Goal: Entertainment & Leisure: Consume media (video, audio)

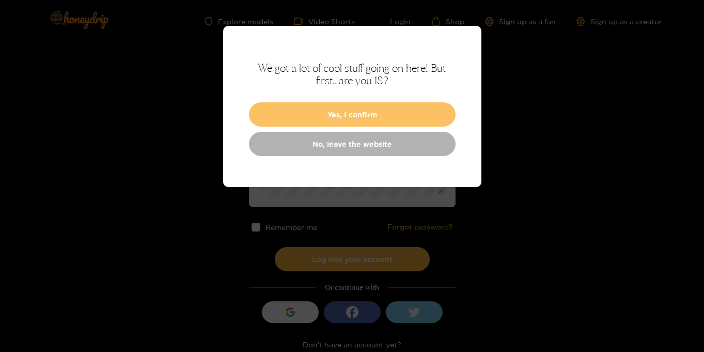
type input "**********"
click at [336, 115] on button "Yes, I confirm" at bounding box center [352, 114] width 207 height 24
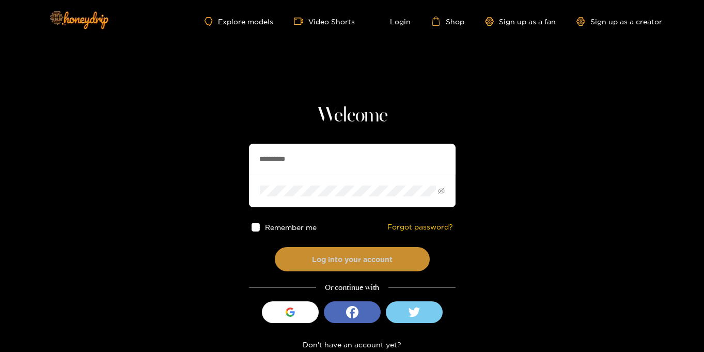
click at [368, 265] on button "Log into your account" at bounding box center [352, 259] width 155 height 24
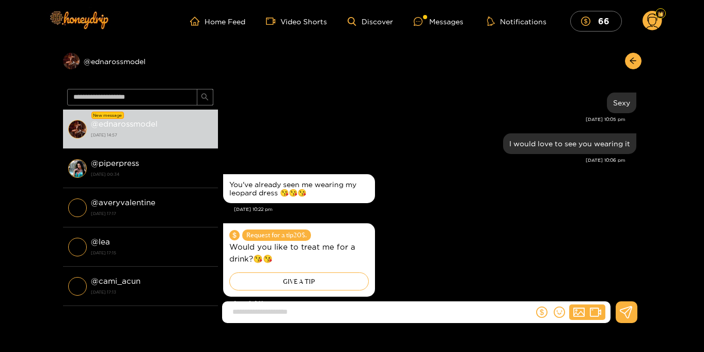
scroll to position [1110, 0]
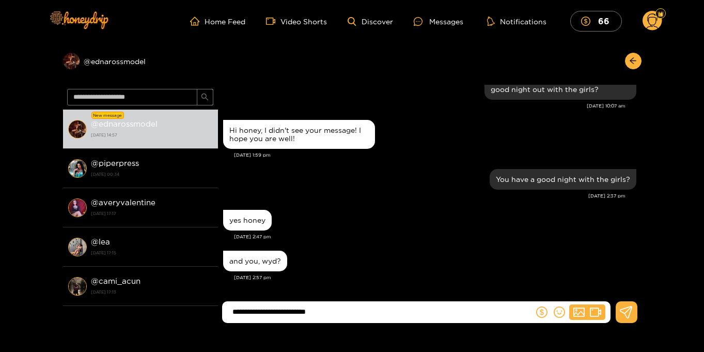
type input "**********"
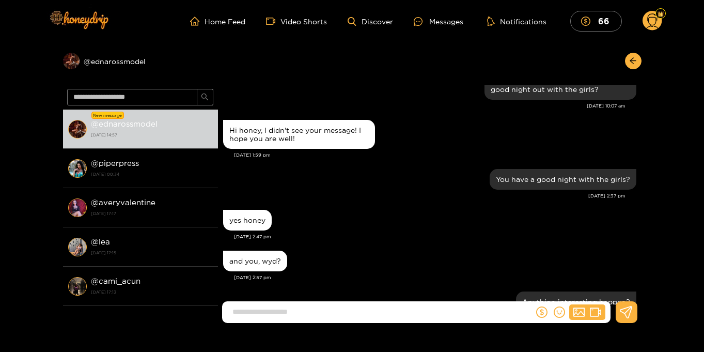
scroll to position [1151, 0]
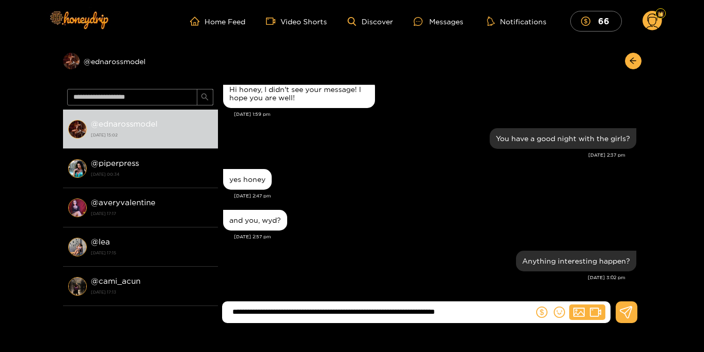
type input "**********"
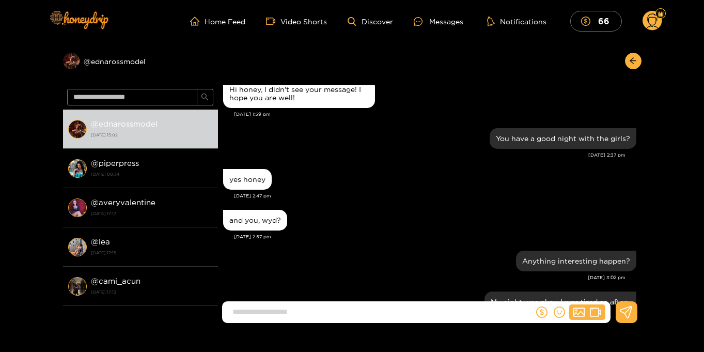
scroll to position [1200, 0]
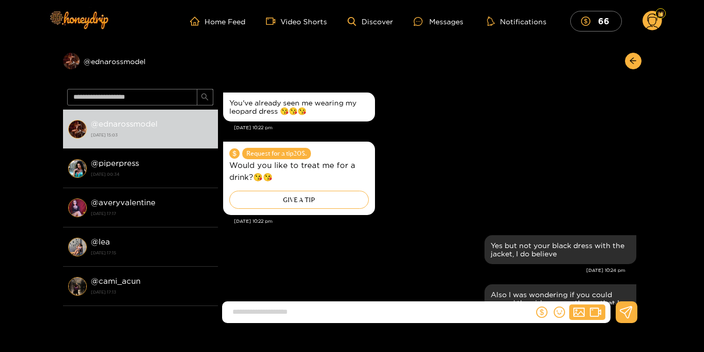
scroll to position [1119, 0]
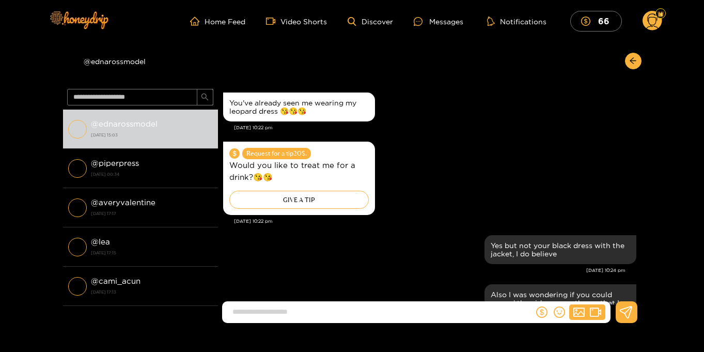
scroll to position [1119, 0]
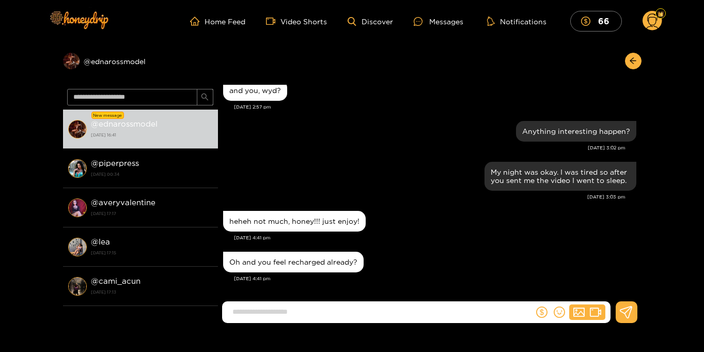
scroll to position [1200, 0]
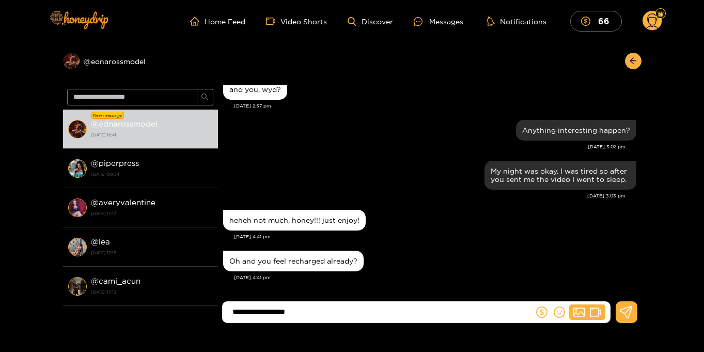
type input "**********"
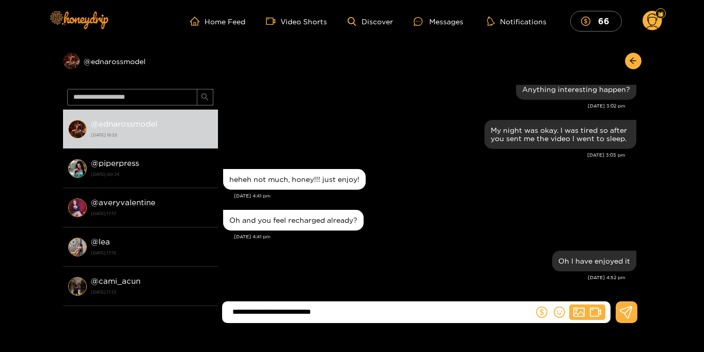
type input "**********"
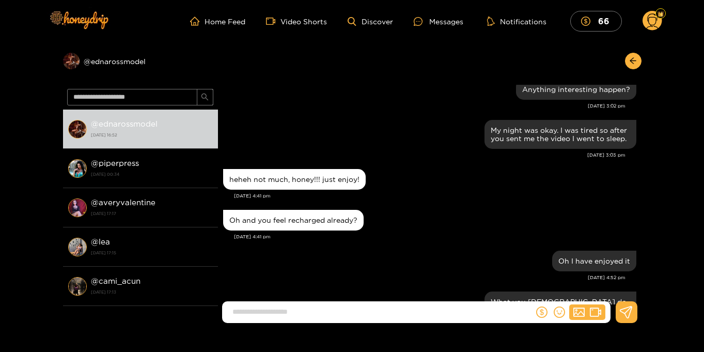
scroll to position [1282, 0]
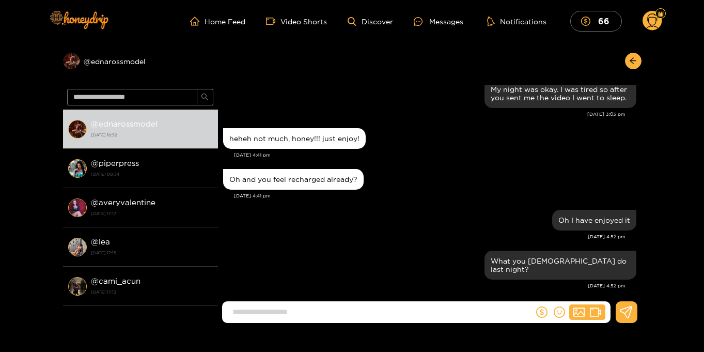
scroll to position [1, 0]
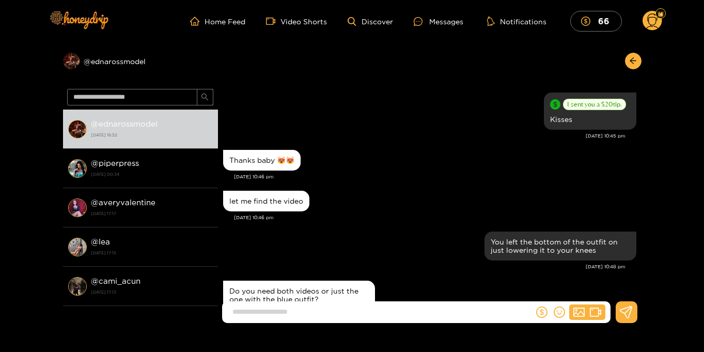
scroll to position [1000, 0]
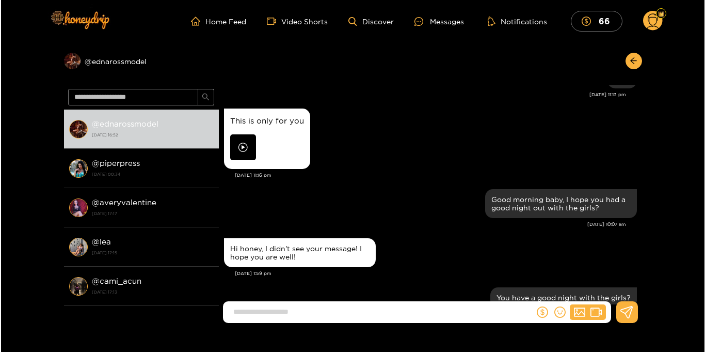
scroll to position [634, 0]
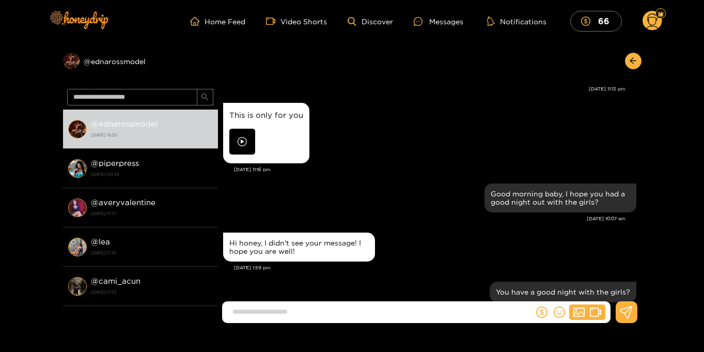
click at [248, 144] on img at bounding box center [242, 142] width 26 height 26
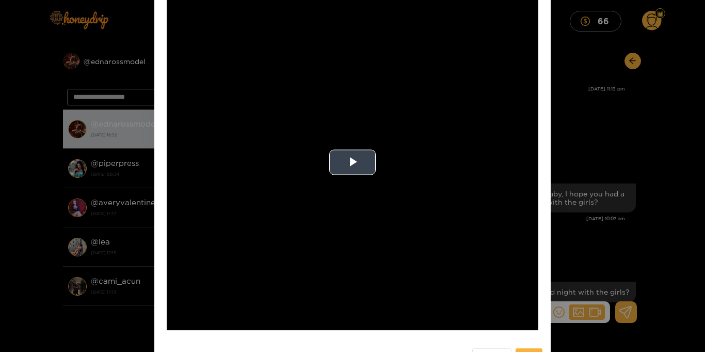
scroll to position [69, 0]
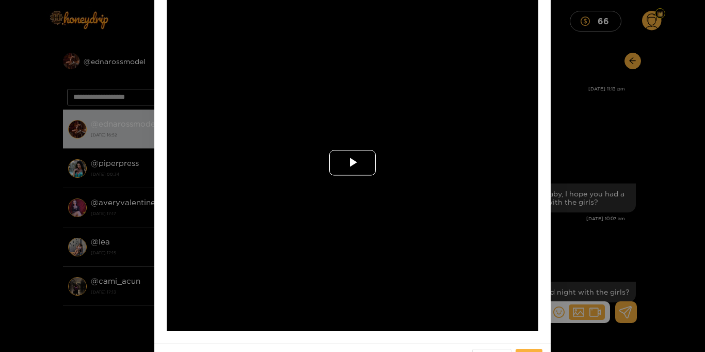
click at [353, 163] on span "Video Player" at bounding box center [353, 163] width 0 height 0
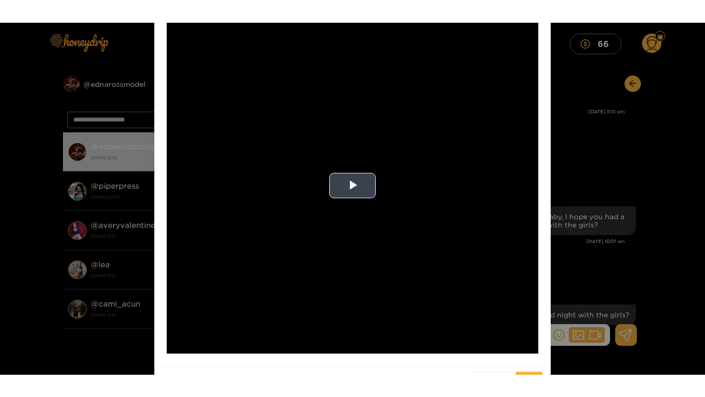
scroll to position [64, 0]
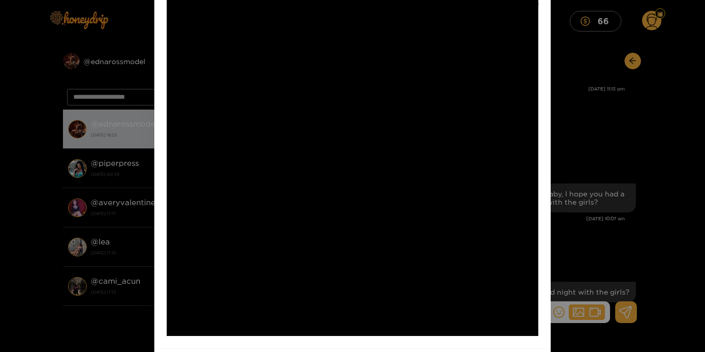
click at [343, 185] on video "Video Player" at bounding box center [353, 168] width 372 height 336
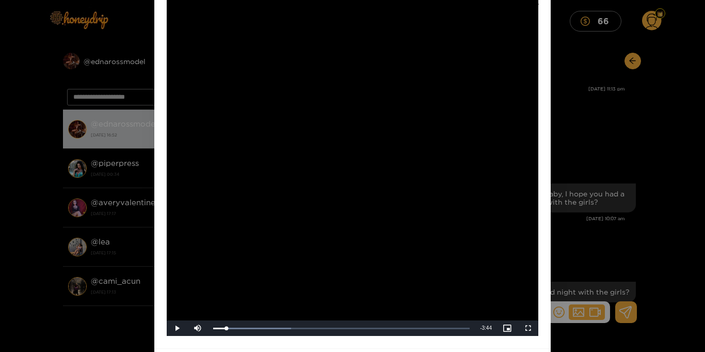
click at [343, 185] on video "Video Player" at bounding box center [353, 168] width 372 height 336
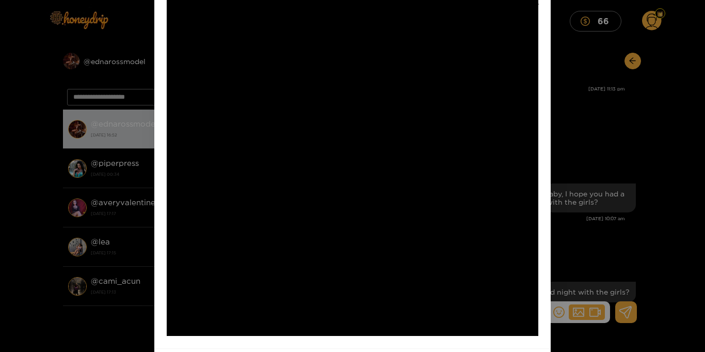
click at [343, 185] on video "Video Player" at bounding box center [353, 168] width 372 height 336
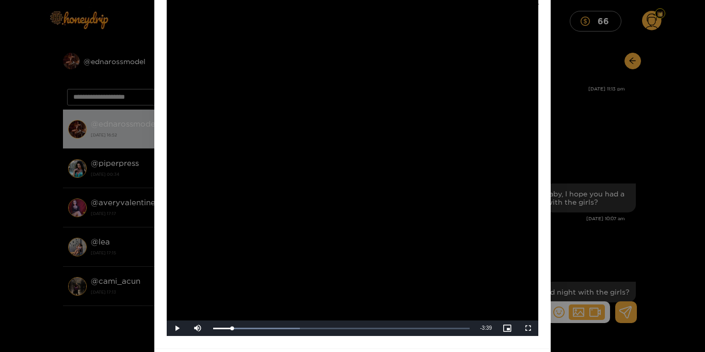
click at [343, 185] on video "Video Player" at bounding box center [353, 168] width 372 height 336
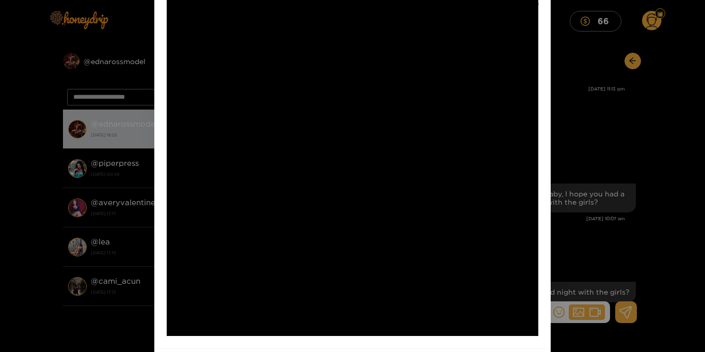
click at [343, 185] on video "Video Player" at bounding box center [353, 168] width 372 height 336
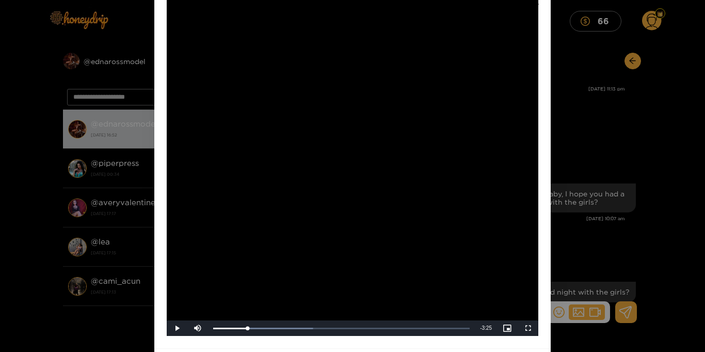
click at [343, 185] on video "Video Player" at bounding box center [353, 168] width 372 height 336
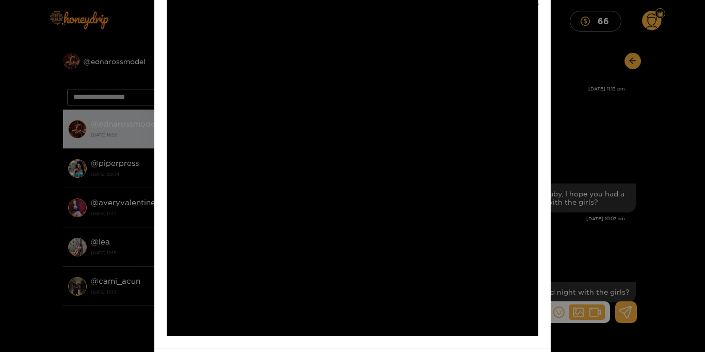
click at [343, 185] on video "Video Player" at bounding box center [353, 168] width 372 height 336
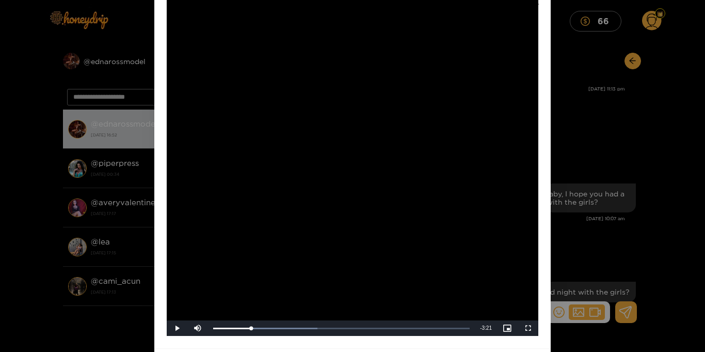
click at [342, 186] on video "Video Player" at bounding box center [353, 168] width 372 height 336
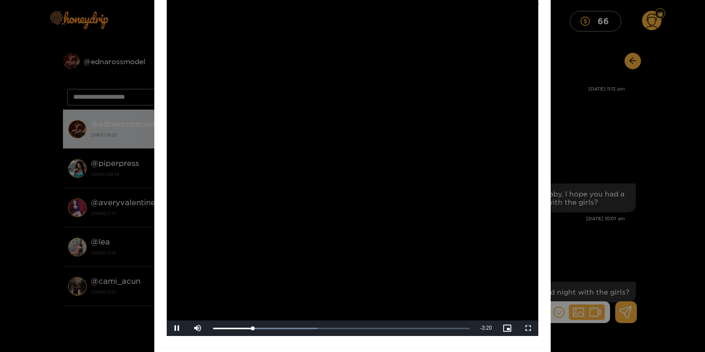
click at [342, 186] on video "Video Player" at bounding box center [353, 168] width 372 height 336
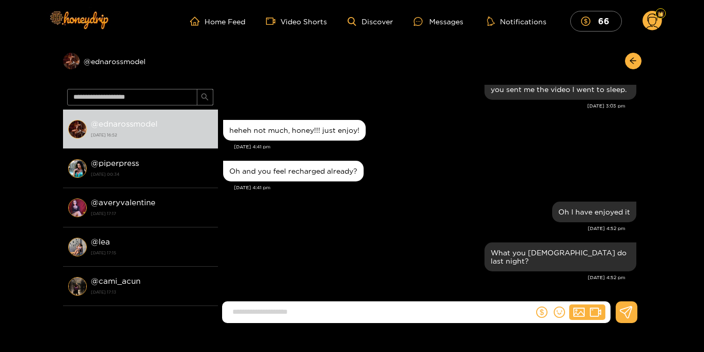
scroll to position [2301, 0]
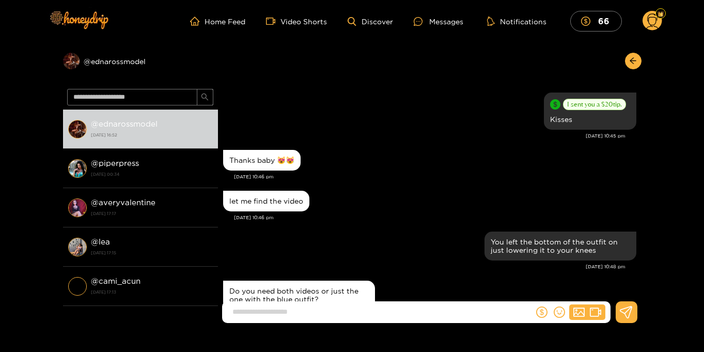
scroll to position [1000, 0]
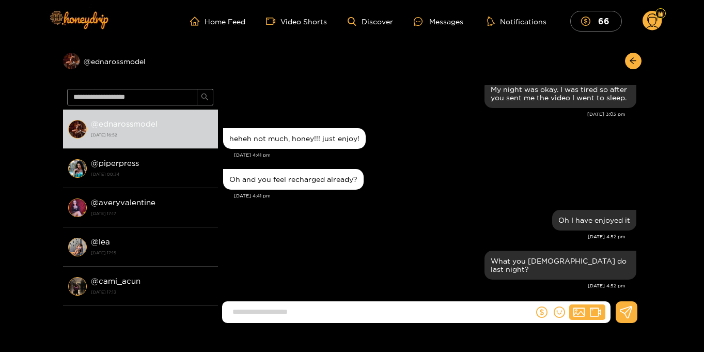
click at [650, 26] on icon at bounding box center [652, 22] width 12 height 18
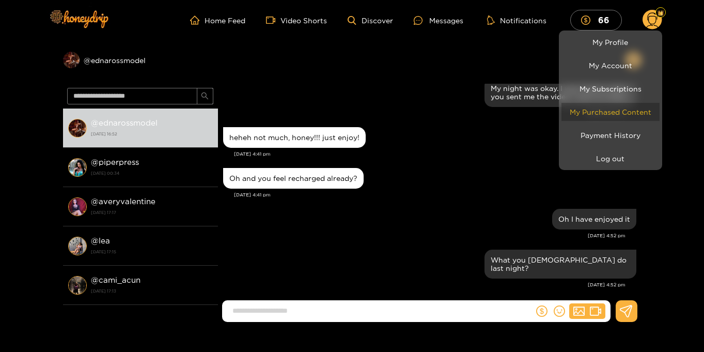
scroll to position [0, 0]
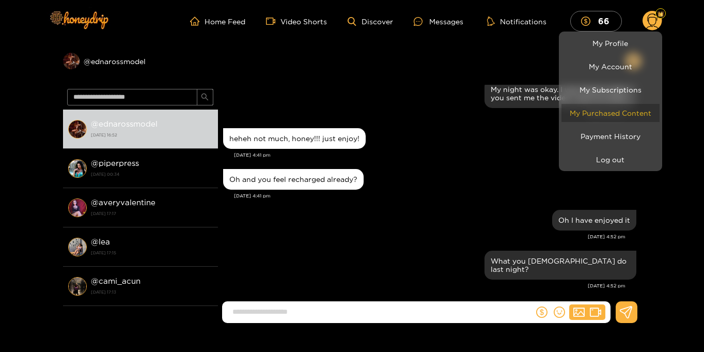
click at [600, 111] on link "My Purchased Content" at bounding box center [610, 113] width 98 height 18
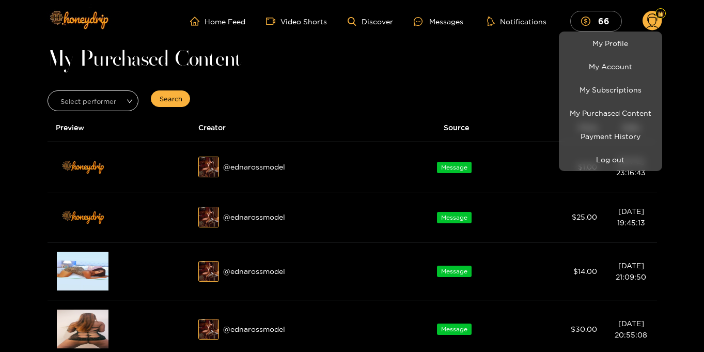
click at [337, 80] on div at bounding box center [352, 176] width 704 height 352
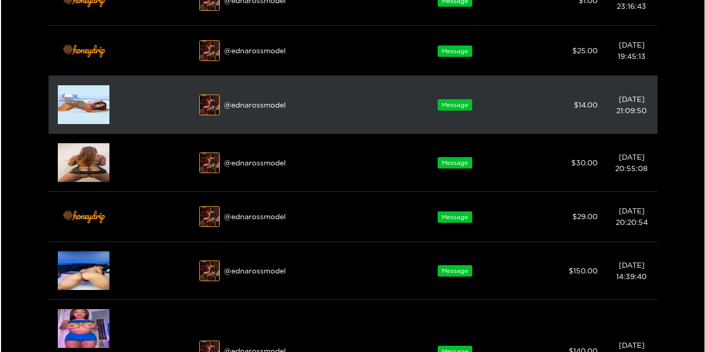
scroll to position [167, 0]
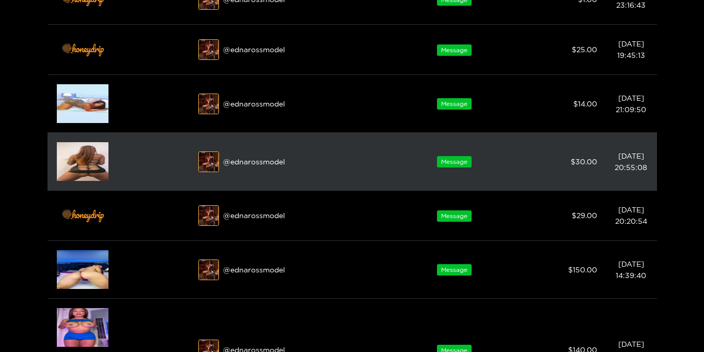
click at [91, 155] on img at bounding box center [83, 161] width 52 height 39
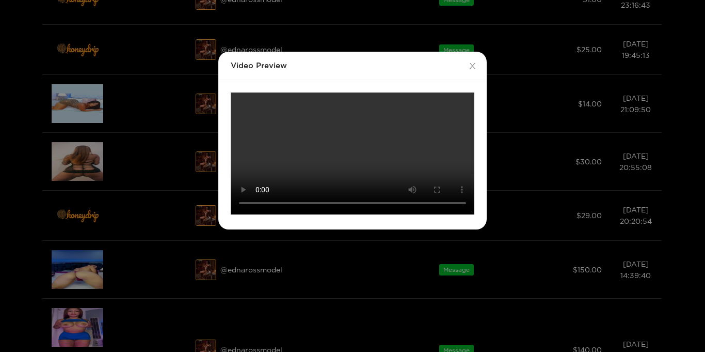
scroll to position [132, 0]
click at [434, 114] on video "Your browser does not support the video tag." at bounding box center [353, 153] width 244 height 122
click at [434, 113] on video "Your browser does not support the video tag." at bounding box center [353, 153] width 244 height 122
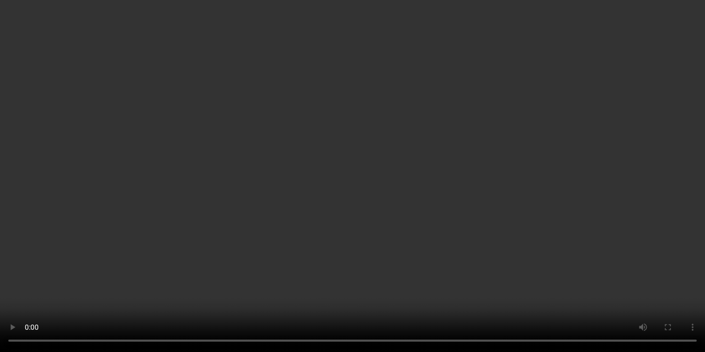
scroll to position [0, 0]
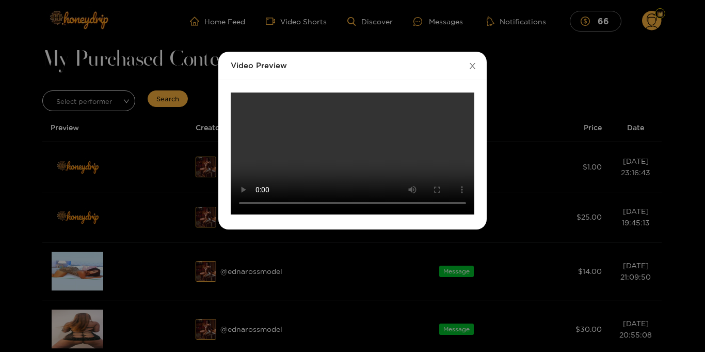
click at [469, 64] on icon "close" at bounding box center [473, 66] width 8 height 8
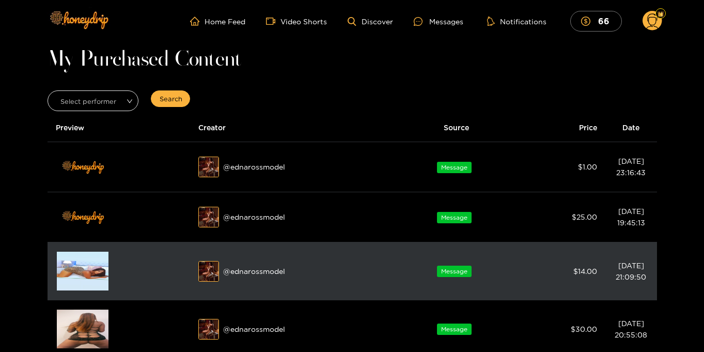
click at [90, 272] on img at bounding box center [83, 270] width 52 height 39
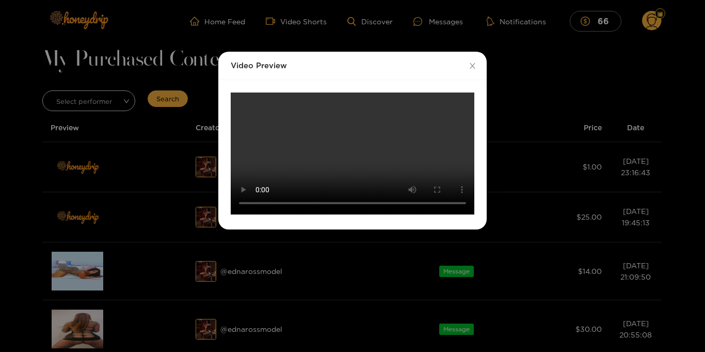
scroll to position [94, 0]
click at [337, 181] on video "Your browser does not support the video tag." at bounding box center [353, 153] width 244 height 122
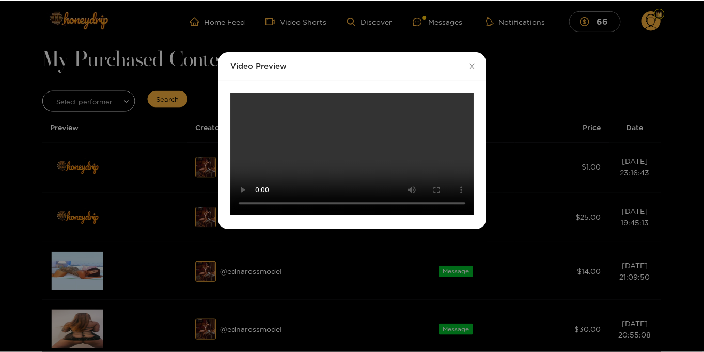
scroll to position [12, 0]
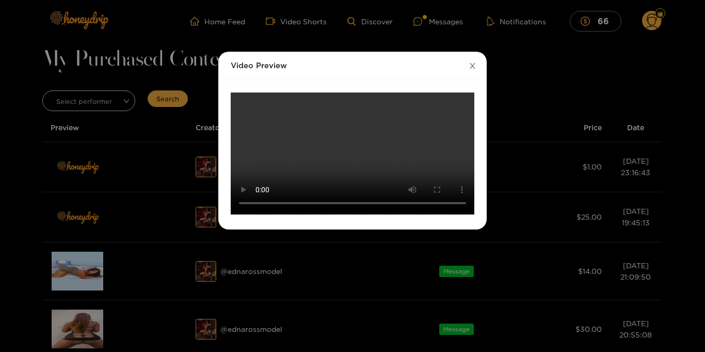
click at [469, 62] on icon "close" at bounding box center [473, 66] width 8 height 8
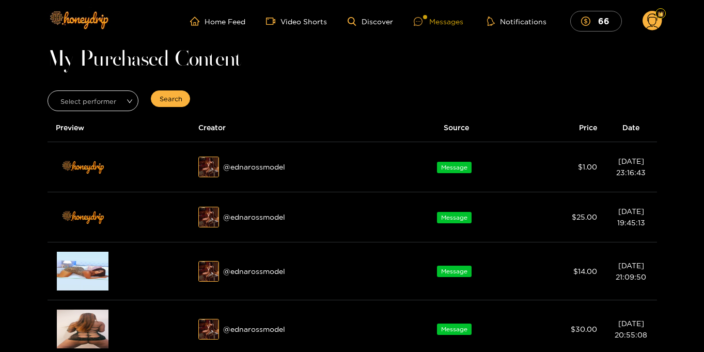
click at [443, 21] on div "Messages" at bounding box center [439, 21] width 50 height 12
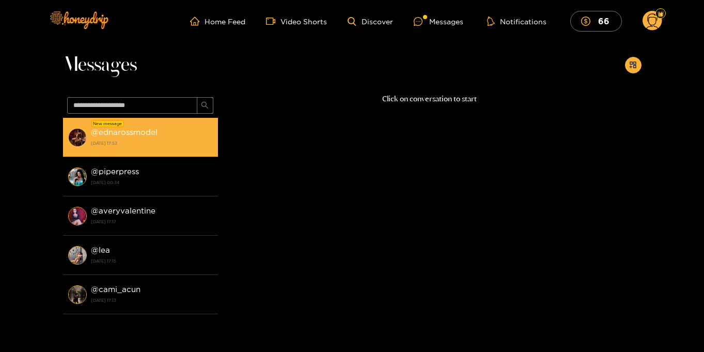
click at [166, 136] on div "@ ednarossmodel 23 August 2025 17:53" at bounding box center [152, 136] width 122 height 23
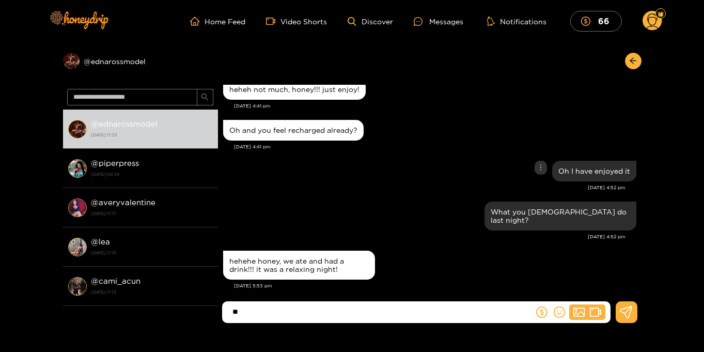
type input "*"
type input "**********"
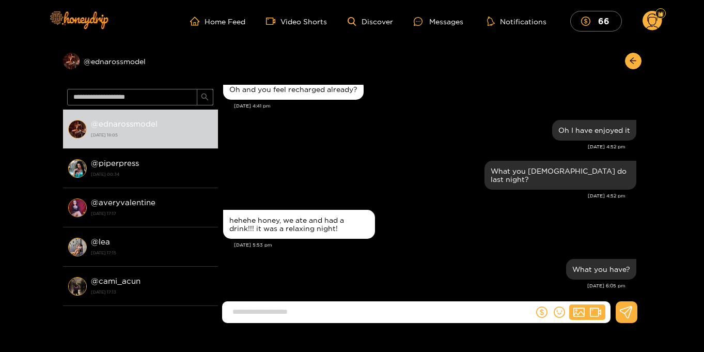
click at [651, 21] on circle at bounding box center [652, 21] width 20 height 20
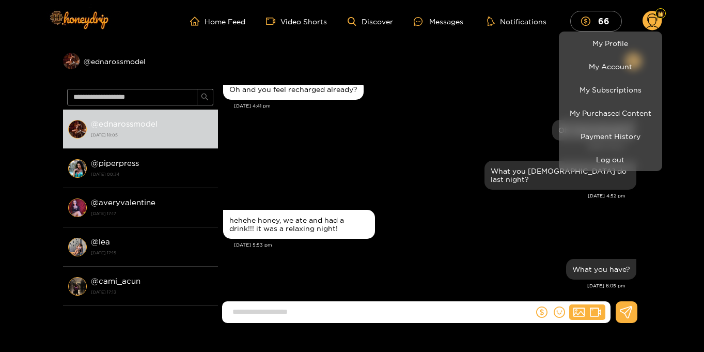
click at [690, 51] on div at bounding box center [352, 176] width 704 height 352
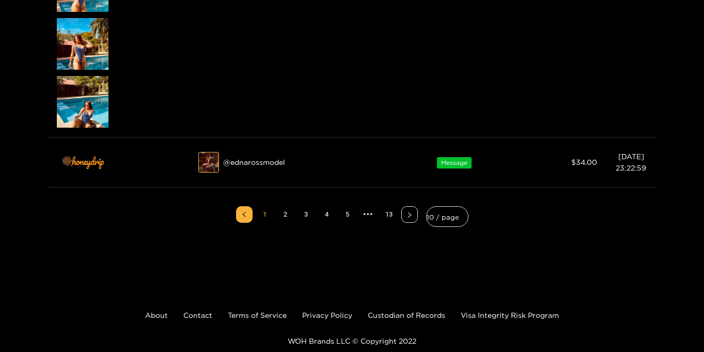
scroll to position [813, 0]
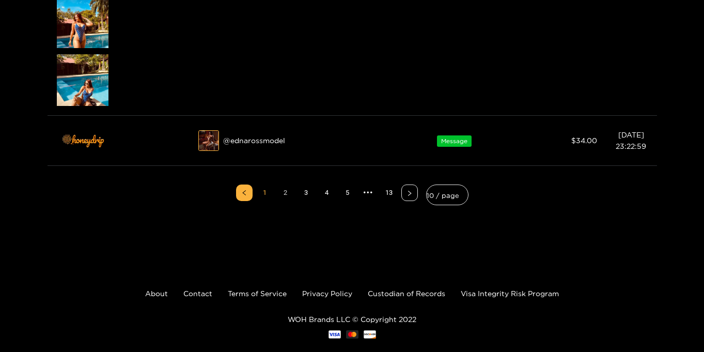
click at [286, 196] on link "2" at bounding box center [285, 192] width 15 height 15
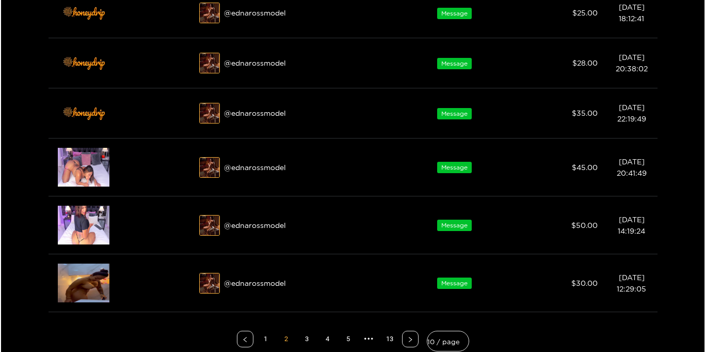
scroll to position [393, 0]
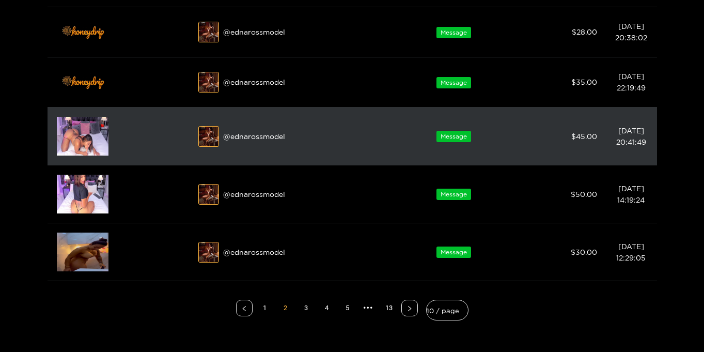
click at [57, 130] on img at bounding box center [83, 136] width 52 height 39
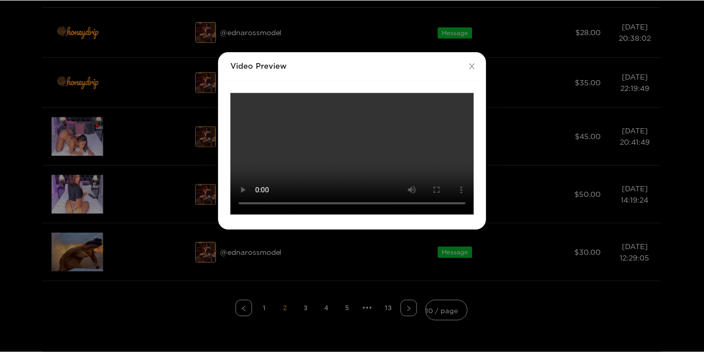
scroll to position [0, 0]
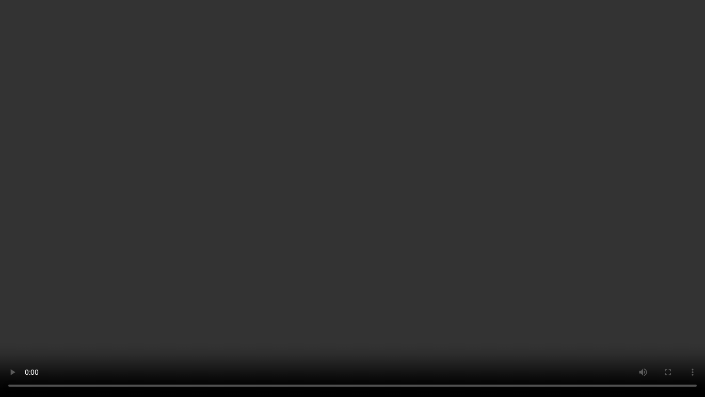
click at [599, 338] on video "Your browser does not support the video tag." at bounding box center [352, 198] width 705 height 397
click at [671, 282] on video "Your browser does not support the video tag." at bounding box center [352, 198] width 705 height 397
click at [670, 282] on video "Your browser does not support the video tag." at bounding box center [352, 198] width 705 height 397
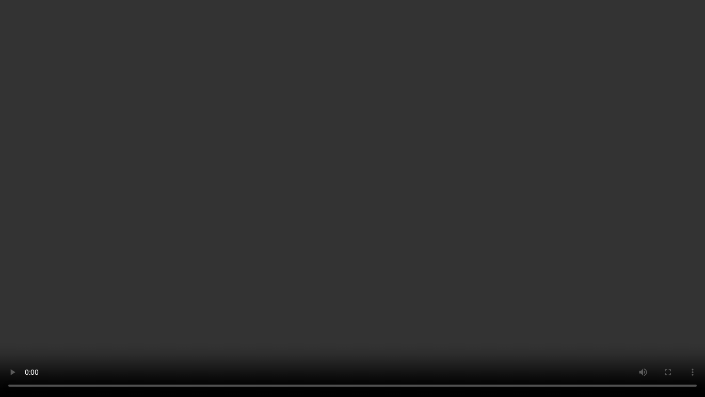
click at [670, 282] on video "Your browser does not support the video tag." at bounding box center [352, 198] width 705 height 397
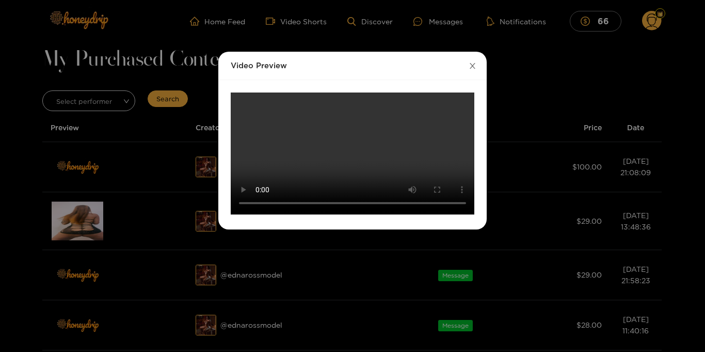
click at [478, 66] on span "Close" at bounding box center [472, 66] width 29 height 29
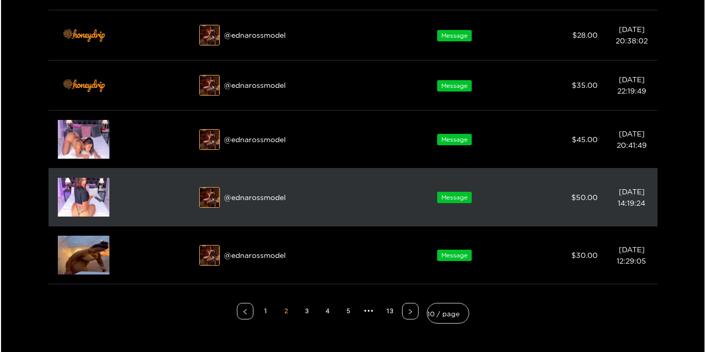
scroll to position [389, 0]
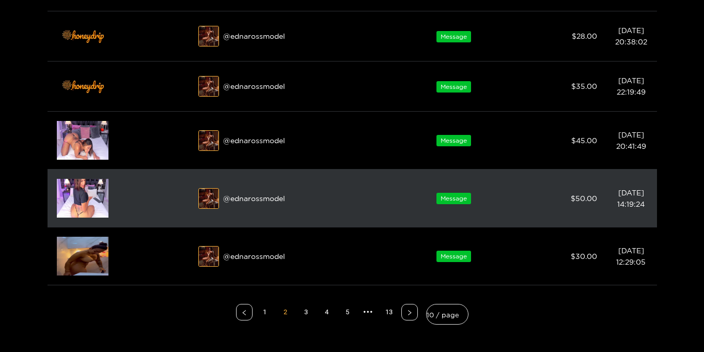
click at [75, 191] on img at bounding box center [83, 198] width 52 height 39
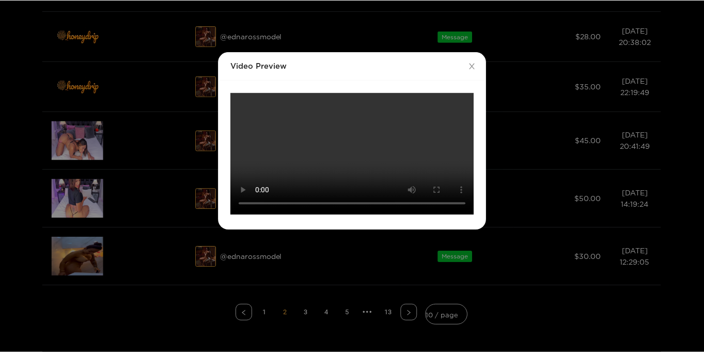
scroll to position [0, 0]
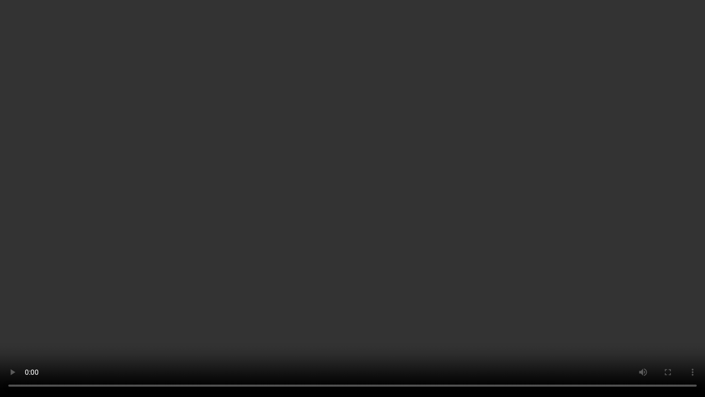
click at [641, 263] on video "Your browser does not support the video tag." at bounding box center [352, 198] width 705 height 397
click at [139, 305] on video "Your browser does not support the video tag." at bounding box center [352, 198] width 705 height 397
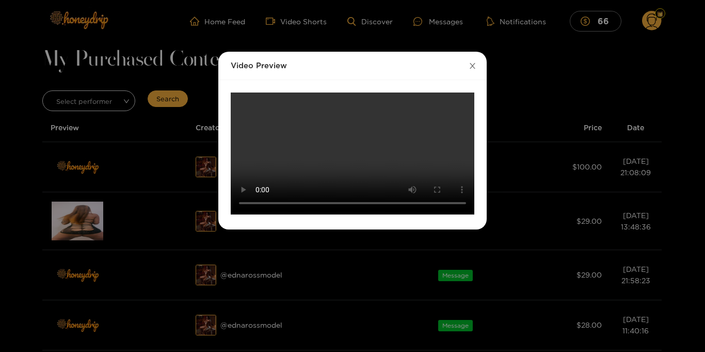
drag, startPoint x: 478, startPoint y: 65, endPoint x: 470, endPoint y: 78, distance: 15.8
click at [478, 65] on span "Close" at bounding box center [472, 66] width 29 height 29
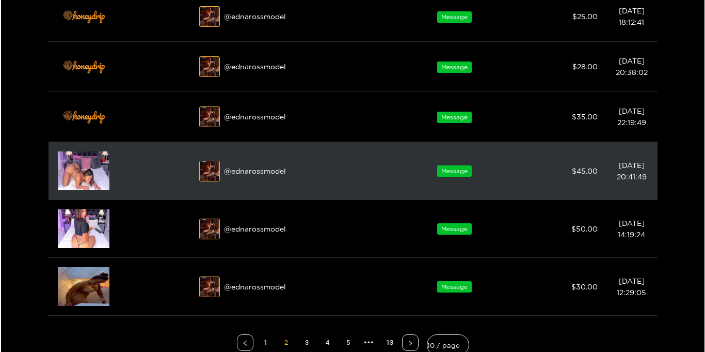
scroll to position [363, 0]
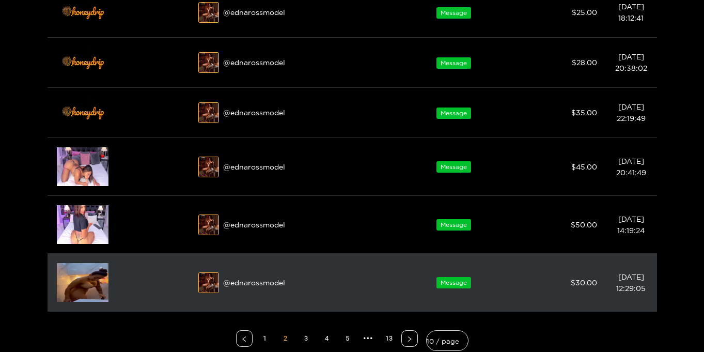
click at [69, 268] on img at bounding box center [83, 282] width 52 height 39
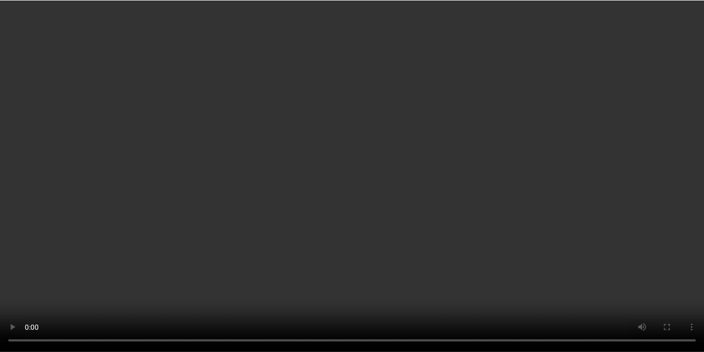
scroll to position [0, 0]
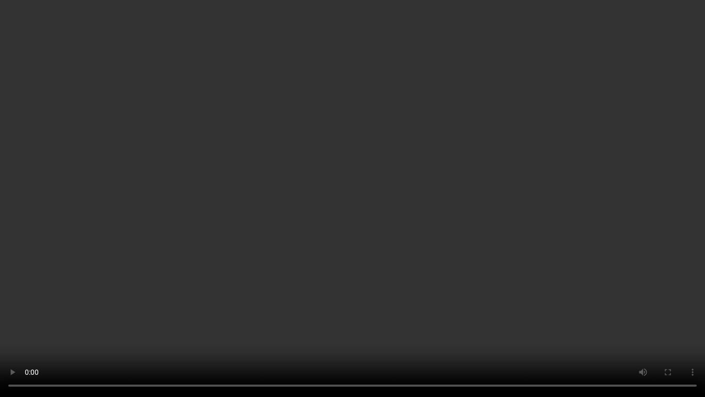
click at [604, 232] on video "Your browser does not support the video tag." at bounding box center [352, 198] width 705 height 397
click at [530, 197] on video "Your browser does not support the video tag." at bounding box center [352, 198] width 705 height 397
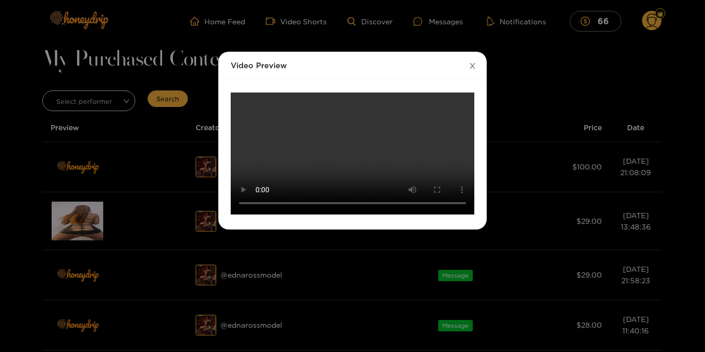
click at [474, 68] on icon "close" at bounding box center [473, 66] width 8 height 8
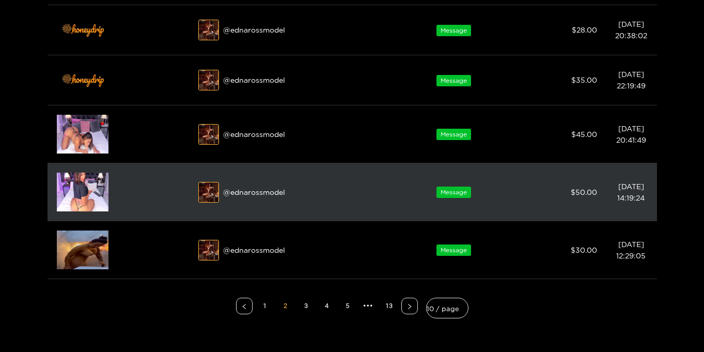
scroll to position [425, 0]
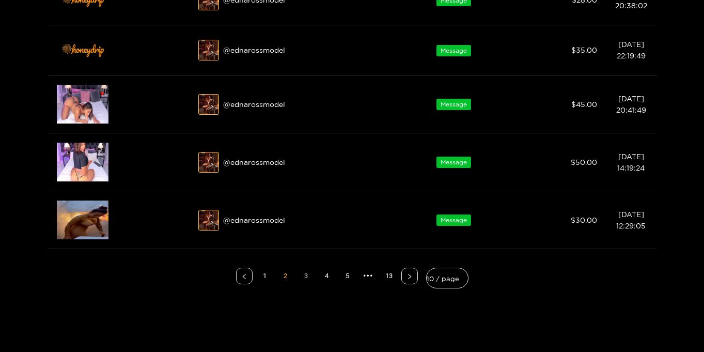
click at [310, 277] on link "3" at bounding box center [305, 275] width 15 height 15
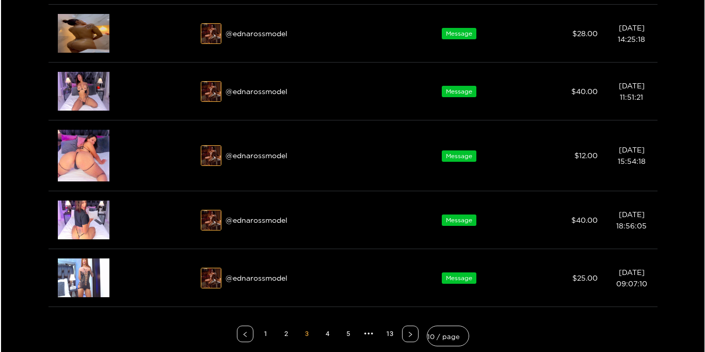
scroll to position [565, 0]
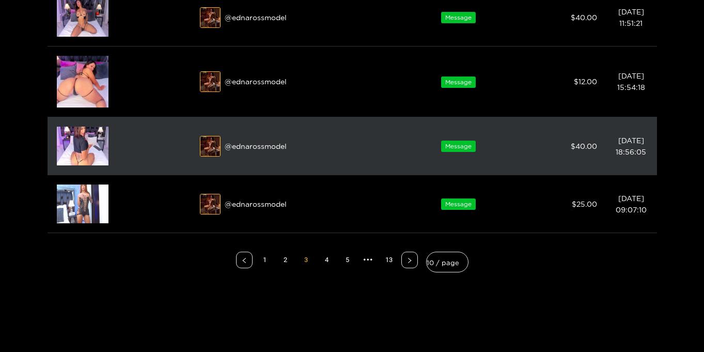
click at [73, 145] on img at bounding box center [83, 146] width 52 height 39
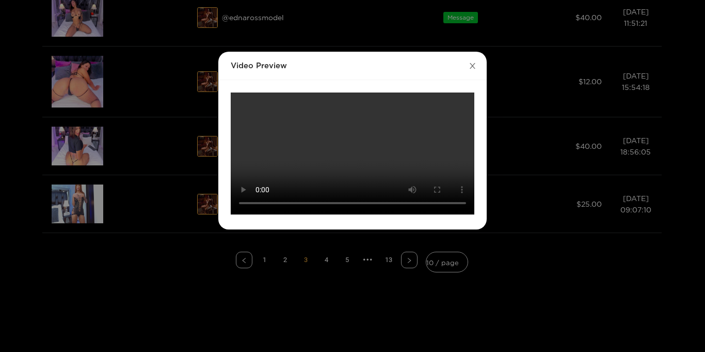
click at [472, 68] on icon "close" at bounding box center [473, 66] width 8 height 8
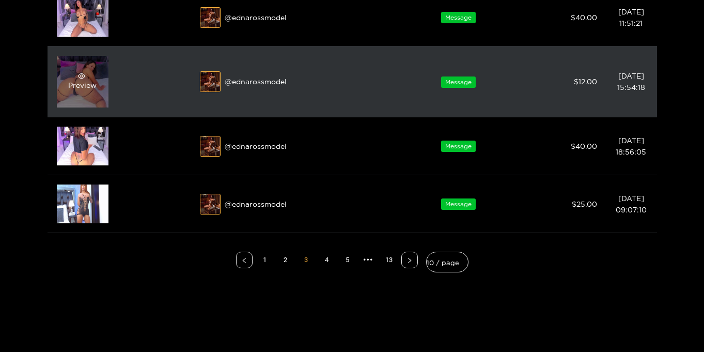
click at [88, 93] on div "Preview" at bounding box center [83, 82] width 52 height 52
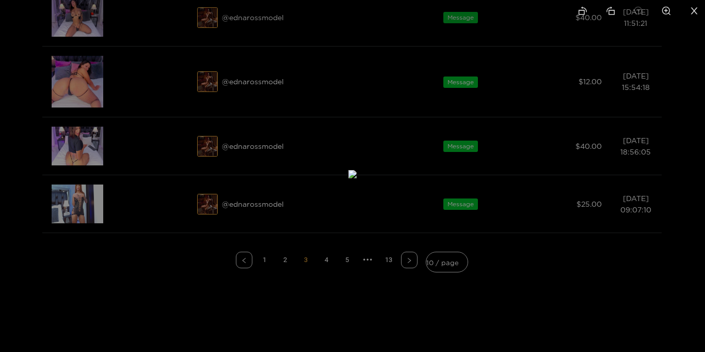
click at [694, 10] on icon "close" at bounding box center [694, 10] width 7 height 7
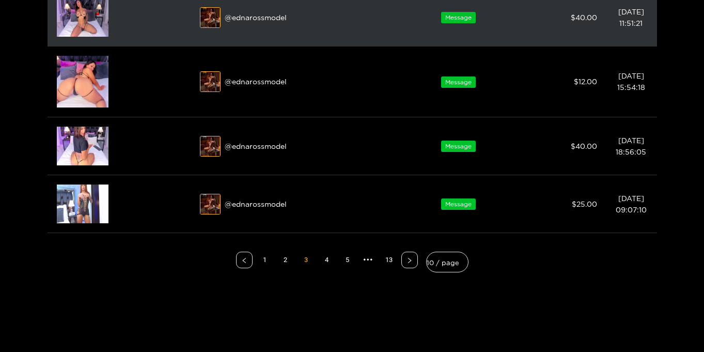
click at [84, 19] on img at bounding box center [83, 17] width 52 height 39
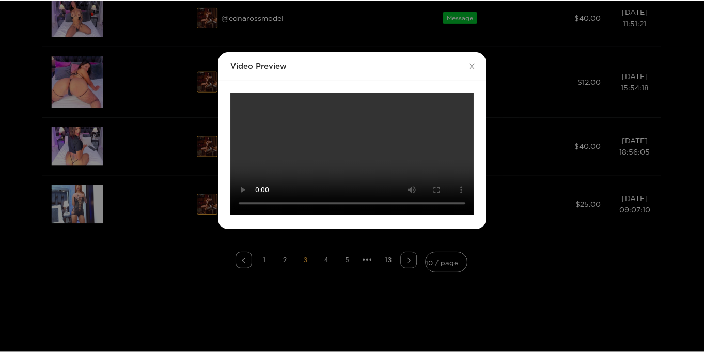
scroll to position [0, 0]
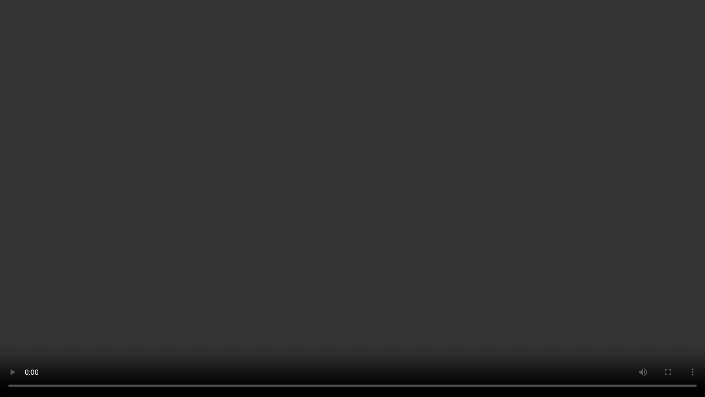
click at [363, 212] on video "Your browser does not support the video tag." at bounding box center [352, 198] width 705 height 397
click at [548, 102] on video "Your browser does not support the video tag." at bounding box center [352, 198] width 705 height 397
click at [446, 102] on video "Your browser does not support the video tag." at bounding box center [352, 198] width 705 height 397
click at [600, 238] on video "Your browser does not support the video tag." at bounding box center [352, 198] width 705 height 397
click at [30, 327] on video "Your browser does not support the video tag." at bounding box center [352, 198] width 705 height 397
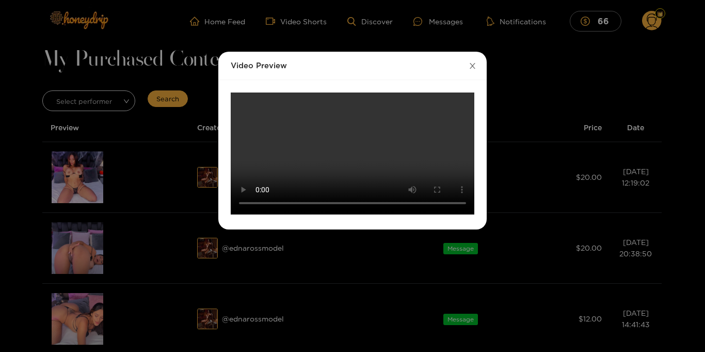
click at [474, 65] on icon "close" at bounding box center [473, 66] width 8 height 8
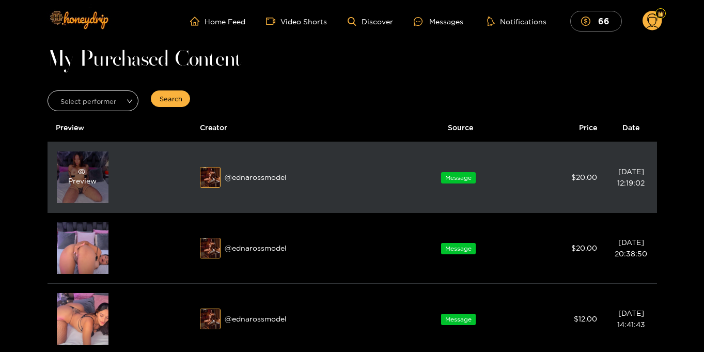
click at [88, 194] on div "Preview" at bounding box center [83, 177] width 52 height 52
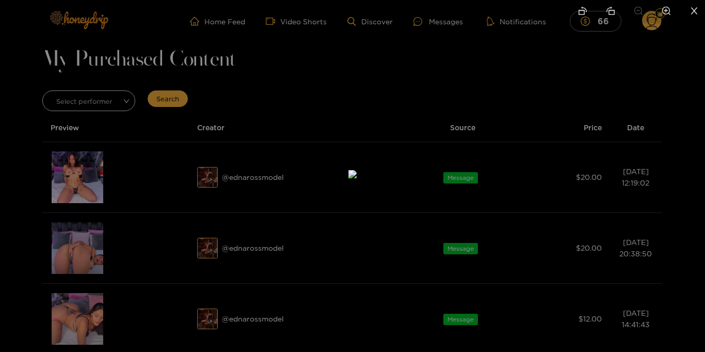
click at [691, 8] on icon "close" at bounding box center [694, 10] width 7 height 7
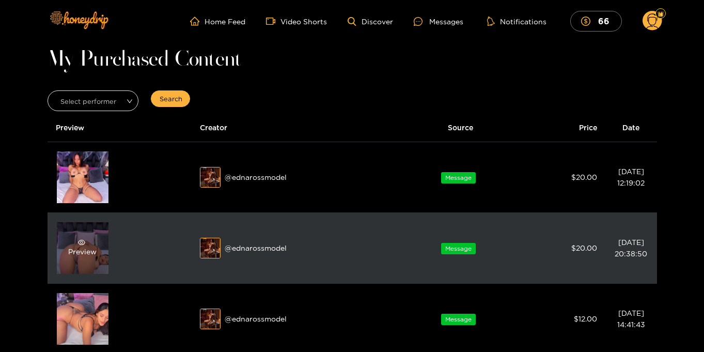
click at [99, 242] on div "Preview" at bounding box center [83, 248] width 52 height 52
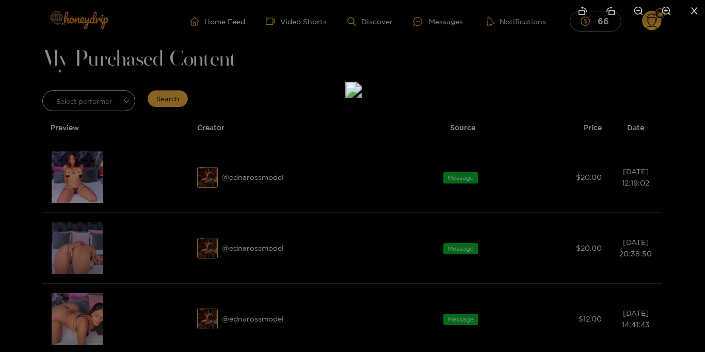
drag, startPoint x: 333, startPoint y: 226, endPoint x: 334, endPoint y: 142, distance: 84.2
click at [345, 98] on img at bounding box center [353, 90] width 17 height 17
click at [665, 9] on icon "zoom-in" at bounding box center [666, 10] width 9 height 9
drag, startPoint x: 297, startPoint y: 266, endPoint x: 323, endPoint y: 161, distance: 108.5
click at [355, 109] on img at bounding box center [367, 97] width 25 height 25
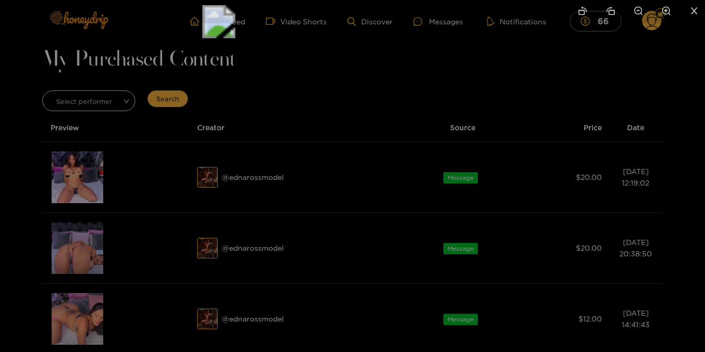
drag, startPoint x: 628, startPoint y: 227, endPoint x: 473, endPoint y: 67, distance: 223.2
click at [235, 38] on img at bounding box center [218, 21] width 33 height 33
drag, startPoint x: 574, startPoint y: 194, endPoint x: 411, endPoint y: 76, distance: 201.2
drag, startPoint x: 353, startPoint y: 204, endPoint x: 373, endPoint y: 104, distance: 101.6
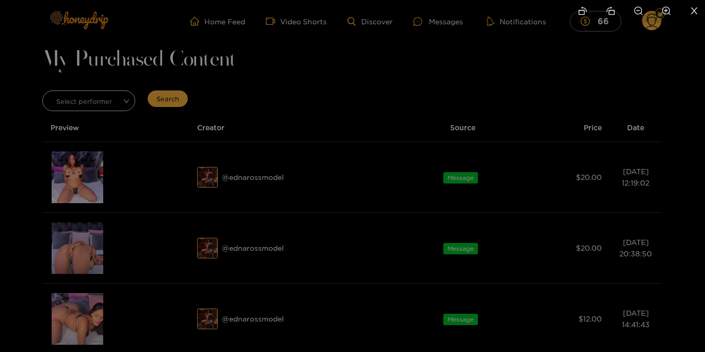
click at [695, 9] on icon "close" at bounding box center [694, 10] width 9 height 9
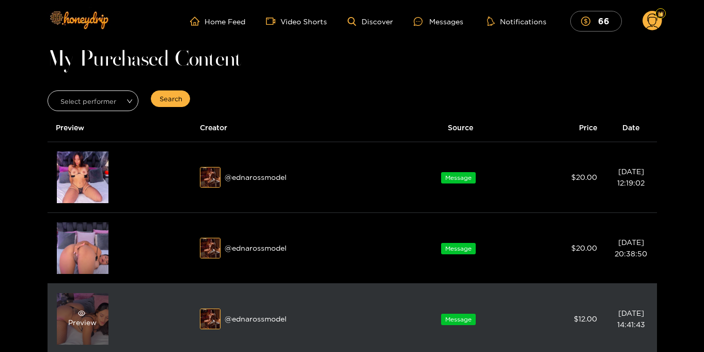
click at [95, 315] on div "Preview" at bounding box center [83, 319] width 52 height 52
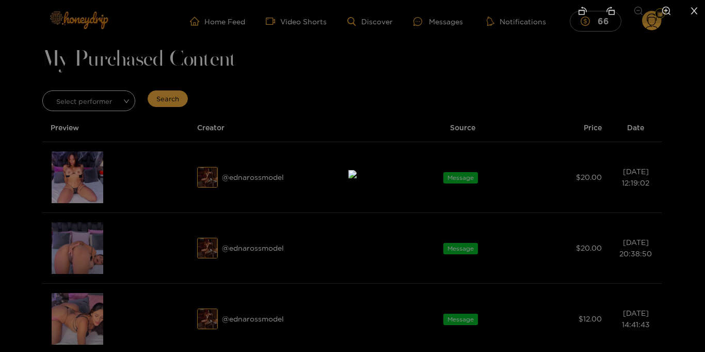
click at [696, 13] on icon "close" at bounding box center [694, 10] width 9 height 9
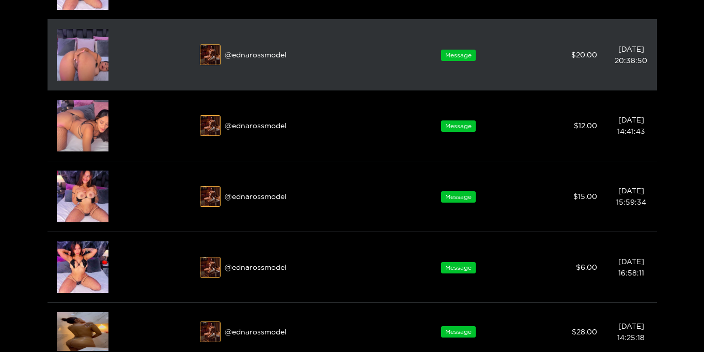
scroll to position [207, 0]
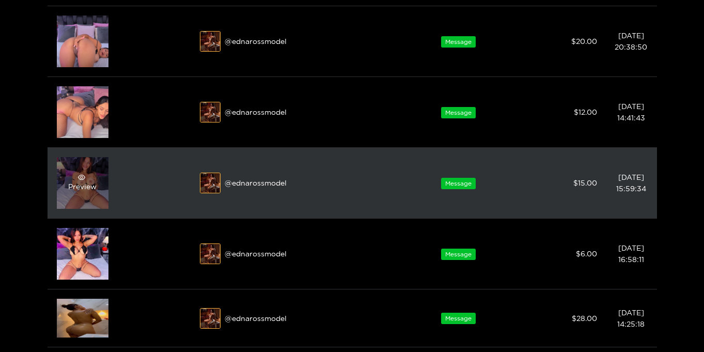
click at [81, 185] on div "Preview" at bounding box center [82, 183] width 28 height 19
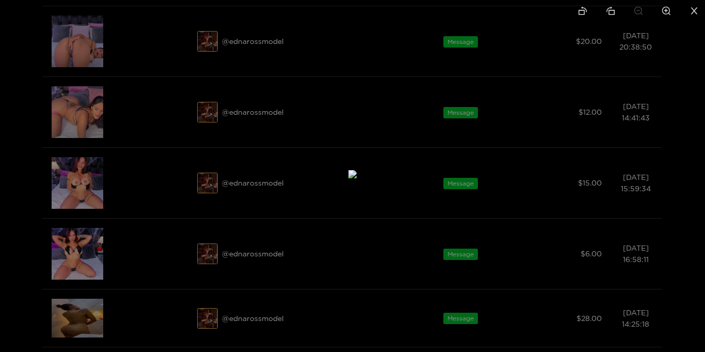
click at [696, 11] on icon "close" at bounding box center [694, 10] width 9 height 9
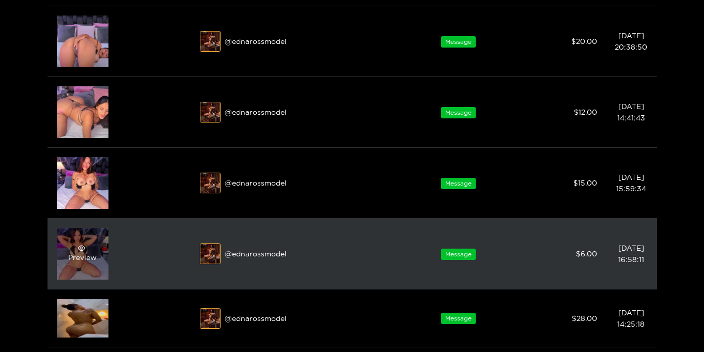
click at [75, 240] on div "Preview" at bounding box center [83, 254] width 52 height 52
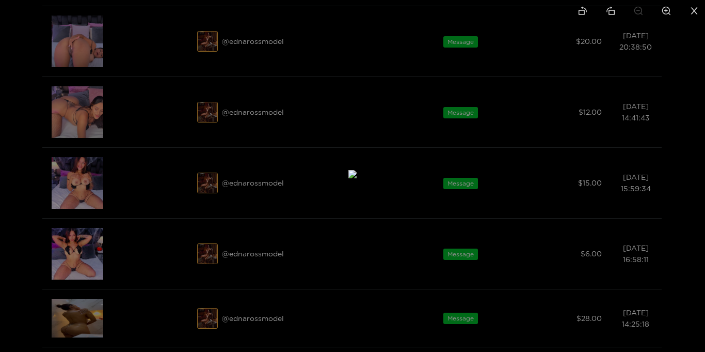
click at [697, 8] on icon "close" at bounding box center [694, 10] width 7 height 7
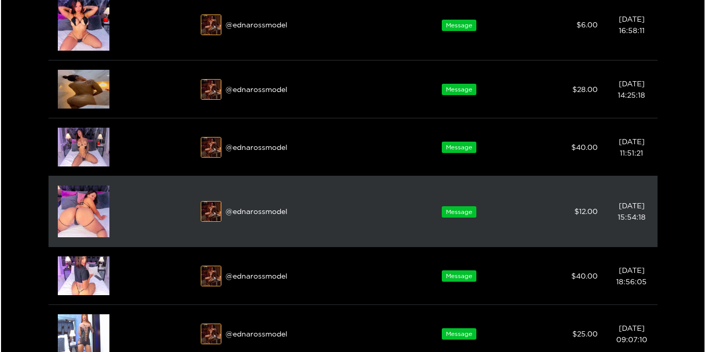
scroll to position [436, 0]
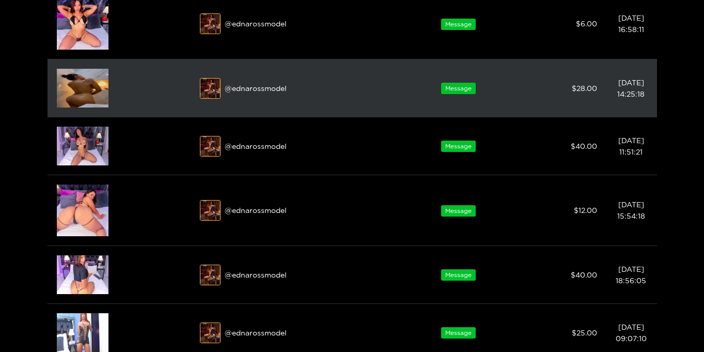
click at [79, 91] on img at bounding box center [83, 88] width 52 height 39
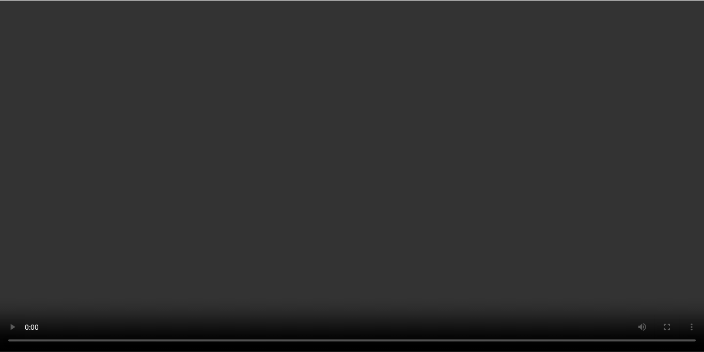
scroll to position [0, 0]
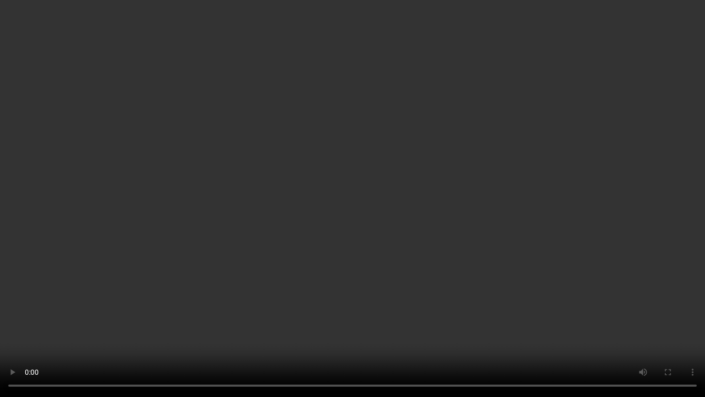
click at [603, 178] on video "Your browser does not support the video tag." at bounding box center [352, 198] width 705 height 397
click at [569, 180] on video "Your browser does not support the video tag." at bounding box center [352, 198] width 705 height 397
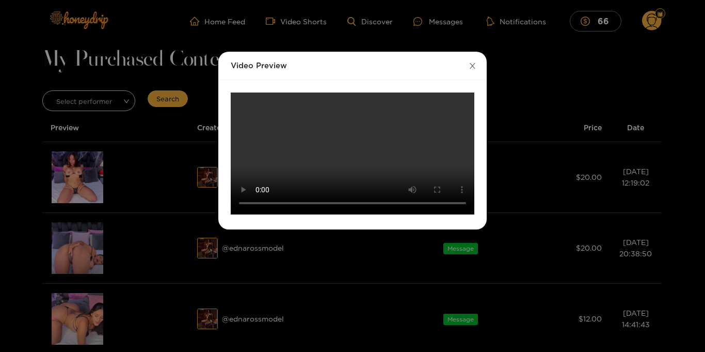
click at [473, 67] on icon "close" at bounding box center [473, 66] width 6 height 6
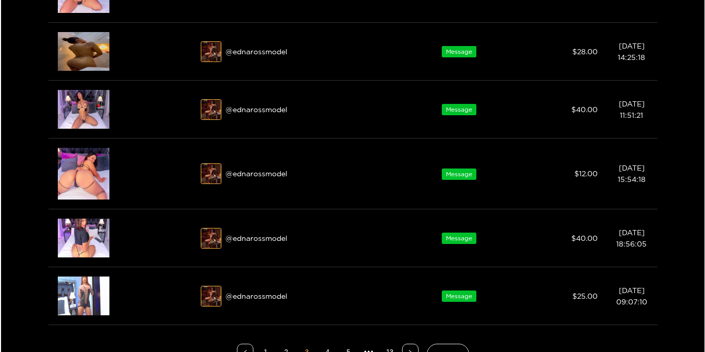
scroll to position [536, 0]
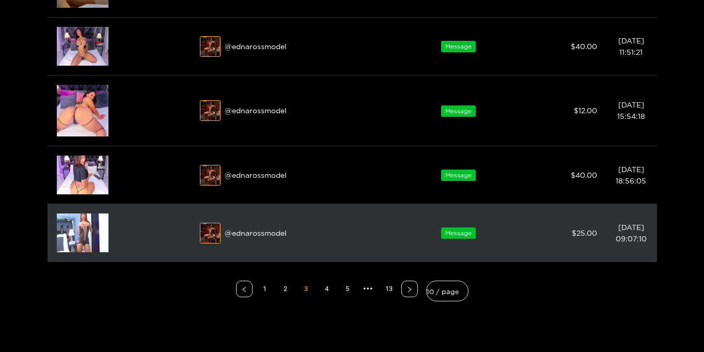
click at [78, 242] on img at bounding box center [83, 232] width 52 height 39
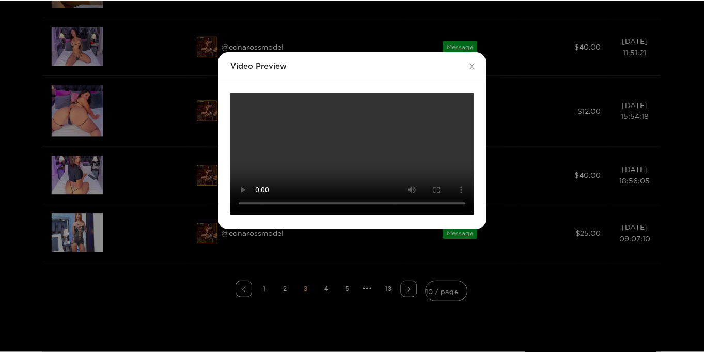
scroll to position [0, 0]
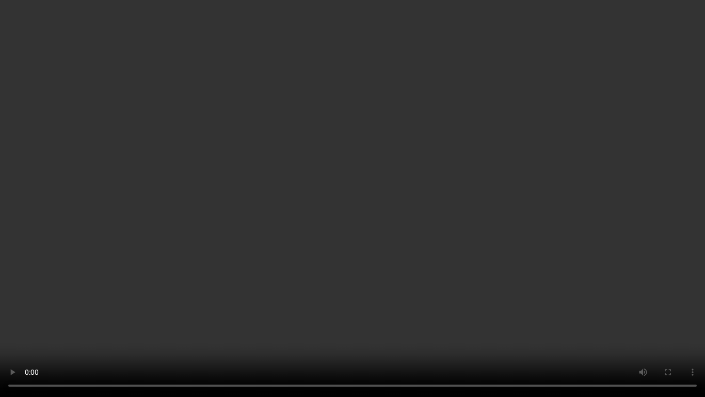
click at [524, 178] on video "Your browser does not support the video tag." at bounding box center [352, 198] width 705 height 397
click at [425, 188] on video "Your browser does not support the video tag." at bounding box center [352, 198] width 705 height 397
click at [425, 189] on video "Your browser does not support the video tag." at bounding box center [352, 198] width 705 height 397
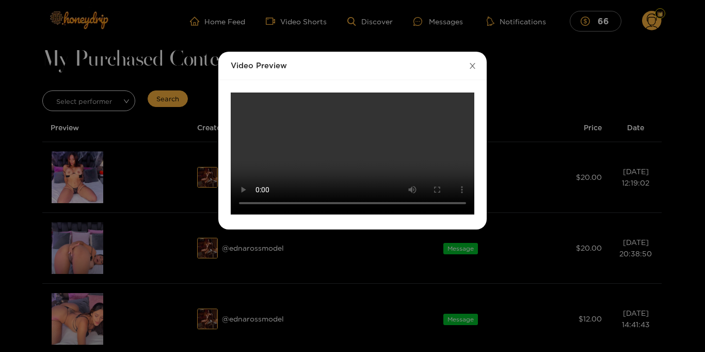
click at [471, 62] on icon "close" at bounding box center [473, 66] width 8 height 8
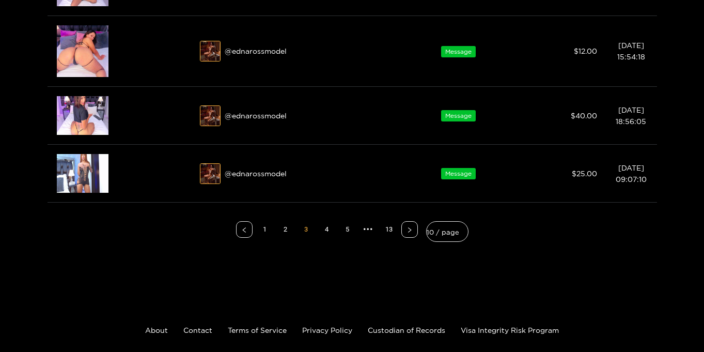
scroll to position [594, 0]
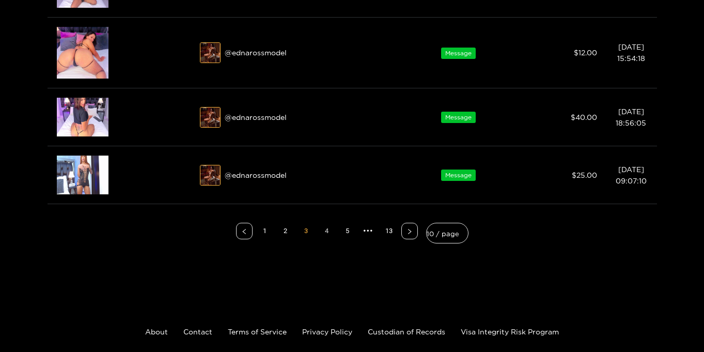
click at [326, 228] on link "4" at bounding box center [326, 230] width 15 height 15
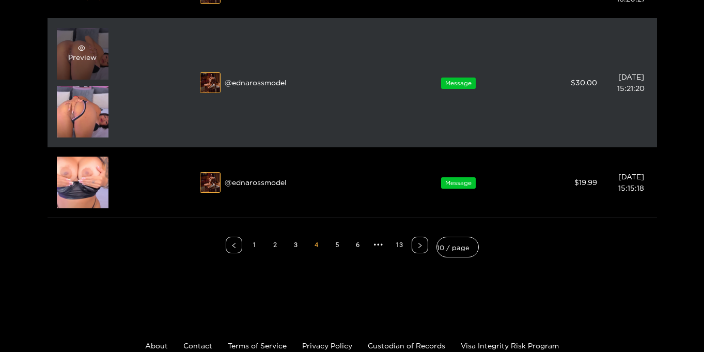
click at [69, 65] on div "Preview" at bounding box center [83, 54] width 52 height 52
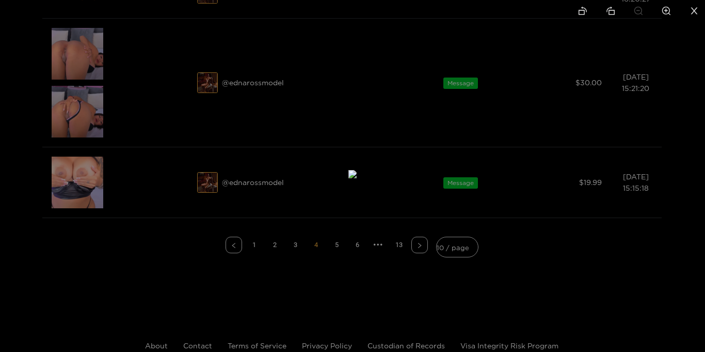
click at [693, 10] on icon "close" at bounding box center [694, 10] width 9 height 9
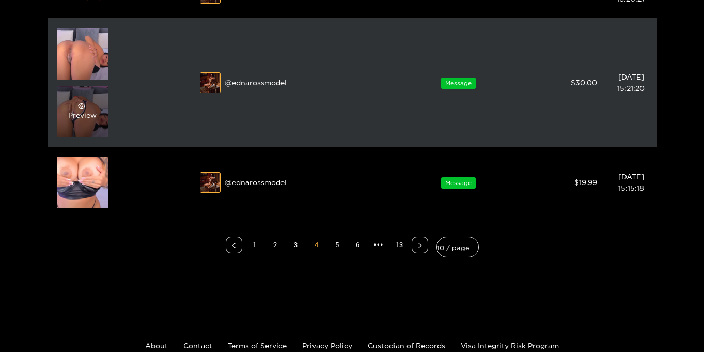
click at [57, 118] on div "Preview" at bounding box center [83, 112] width 52 height 52
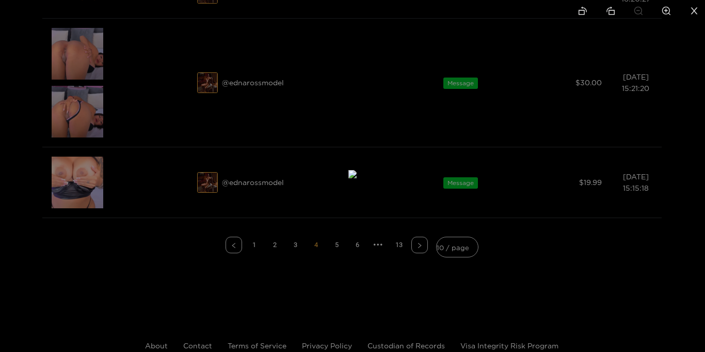
click at [695, 11] on icon "close" at bounding box center [694, 10] width 7 height 7
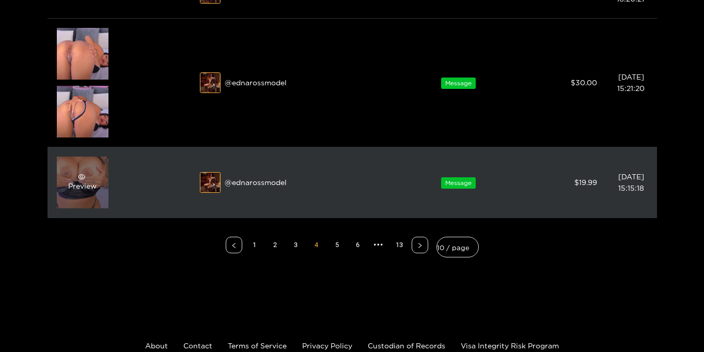
click at [83, 180] on div "Preview" at bounding box center [82, 182] width 28 height 19
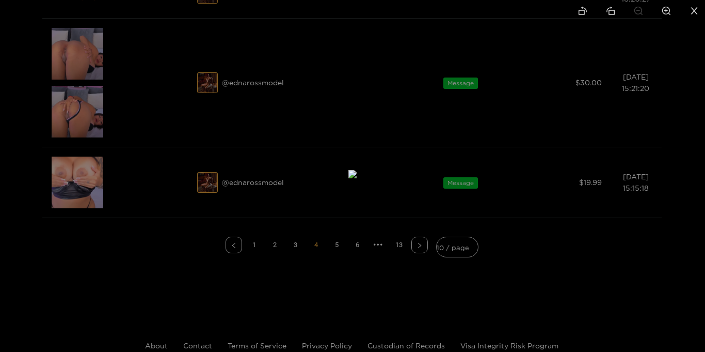
click at [696, 10] on icon "close" at bounding box center [694, 10] width 9 height 9
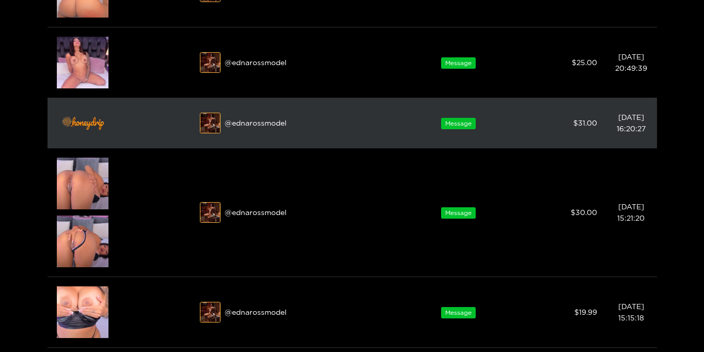
scroll to position [439, 0]
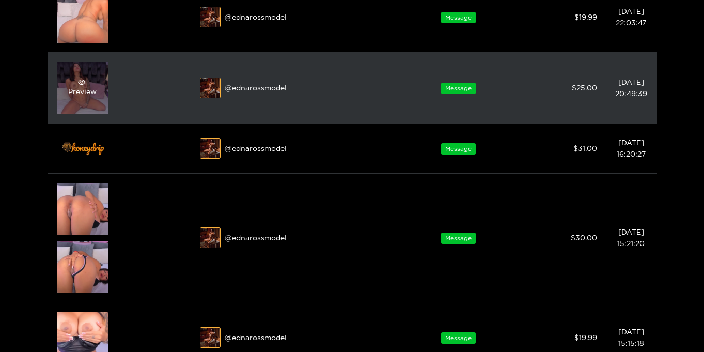
click at [76, 93] on div "Preview" at bounding box center [82, 87] width 28 height 19
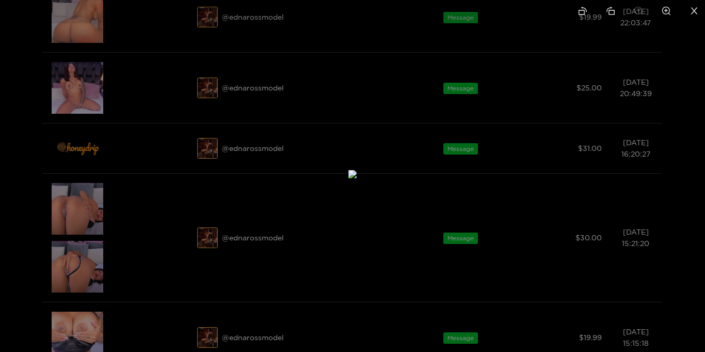
click at [694, 8] on icon "close" at bounding box center [694, 10] width 9 height 9
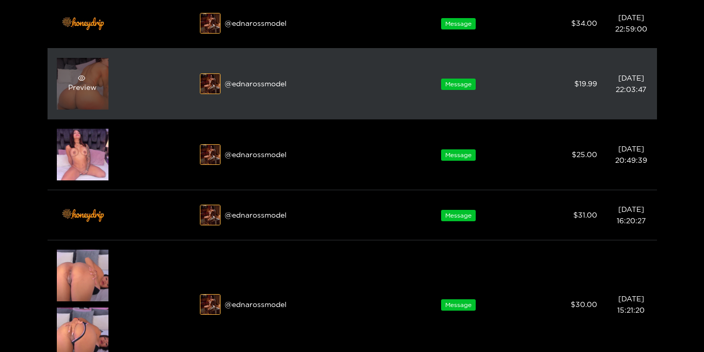
scroll to position [372, 0]
click at [81, 101] on div "Preview" at bounding box center [83, 84] width 52 height 52
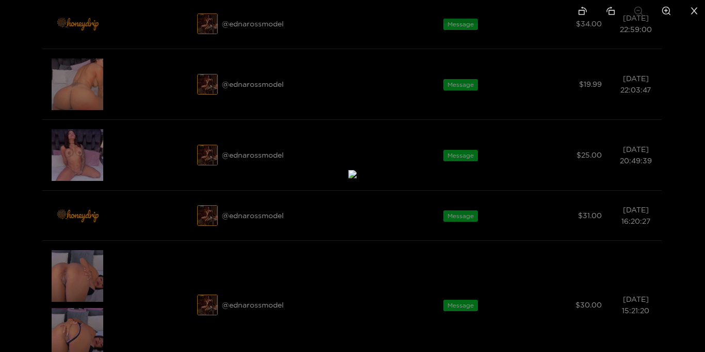
click at [695, 9] on icon "close" at bounding box center [694, 10] width 9 height 9
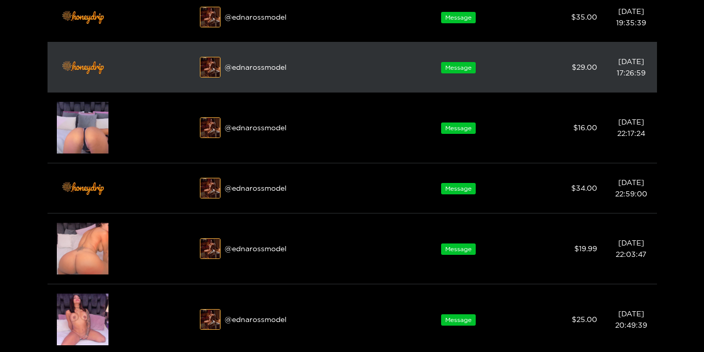
scroll to position [171, 0]
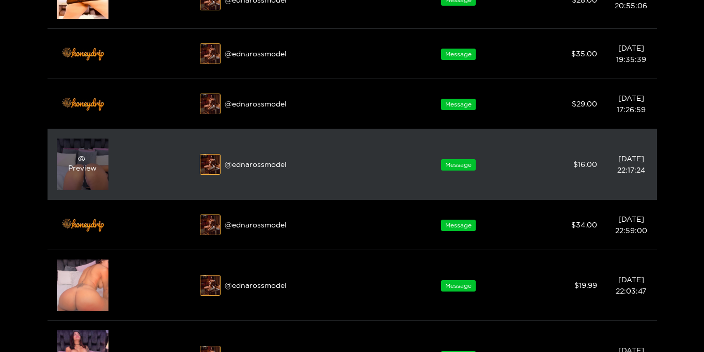
click at [75, 167] on div "Preview" at bounding box center [82, 164] width 28 height 19
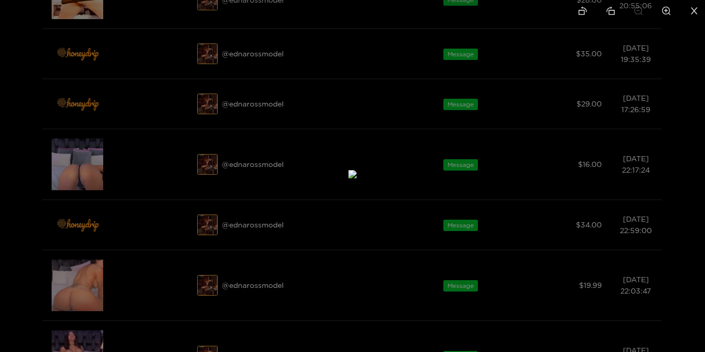
click at [695, 8] on icon "close" at bounding box center [694, 10] width 9 height 9
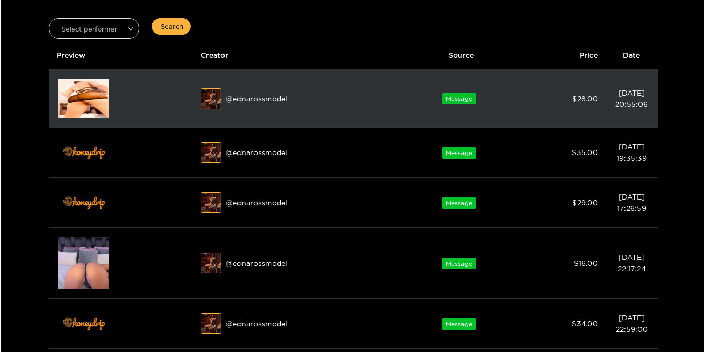
scroll to position [21, 0]
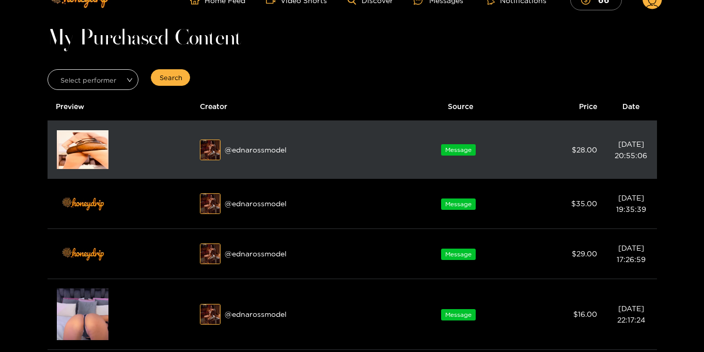
click at [84, 144] on img at bounding box center [83, 149] width 52 height 39
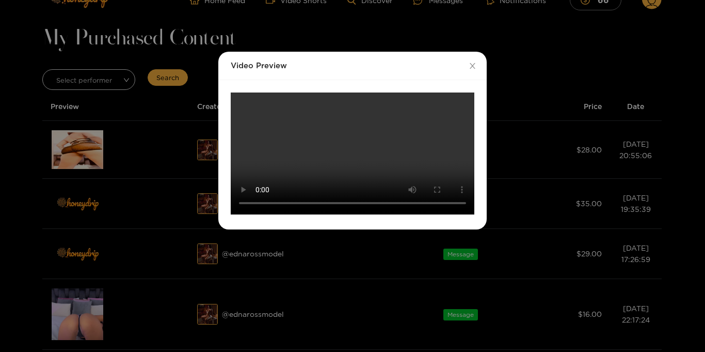
scroll to position [114, 0]
click at [401, 154] on video "Your browser does not support the video tag." at bounding box center [353, 153] width 244 height 122
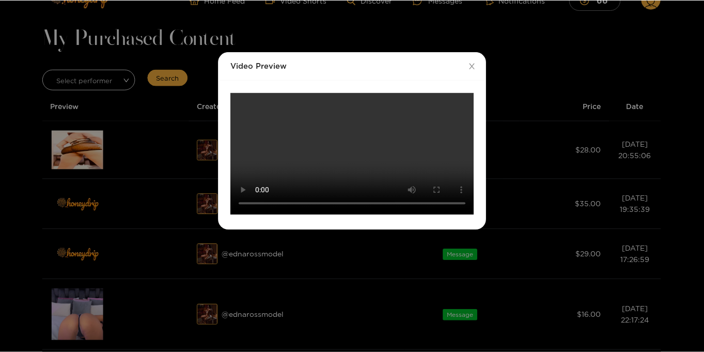
scroll to position [28, 0]
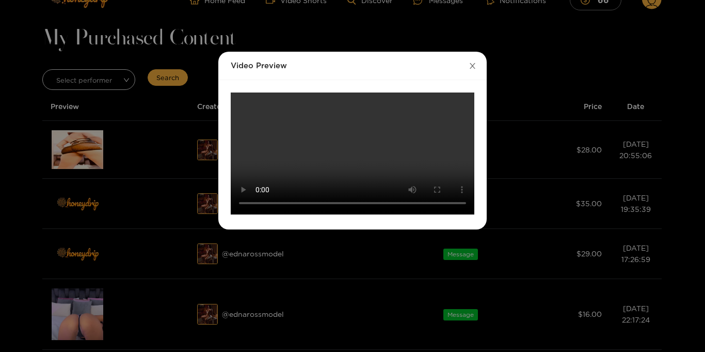
click at [471, 62] on icon "close" at bounding box center [473, 66] width 8 height 8
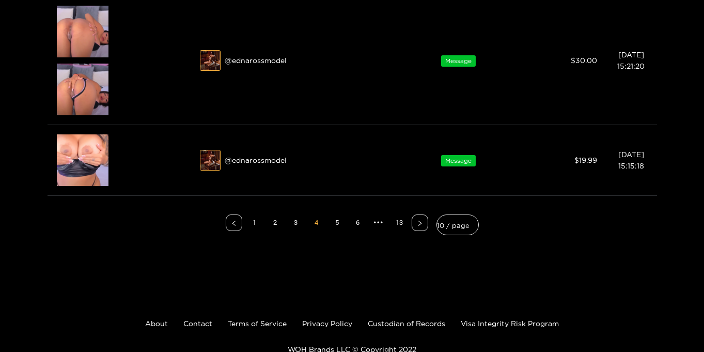
scroll to position [627, 0]
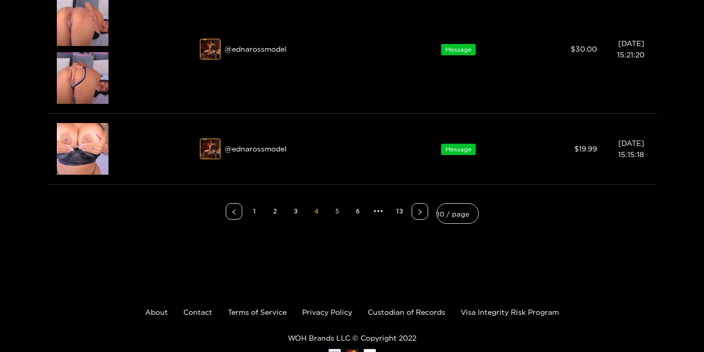
click at [339, 212] on link "5" at bounding box center [336, 210] width 15 height 15
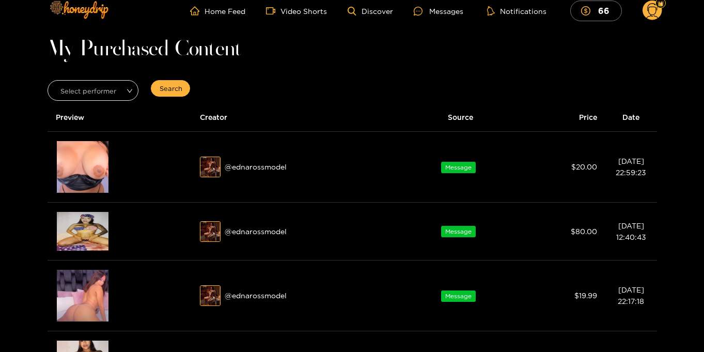
scroll to position [30, 0]
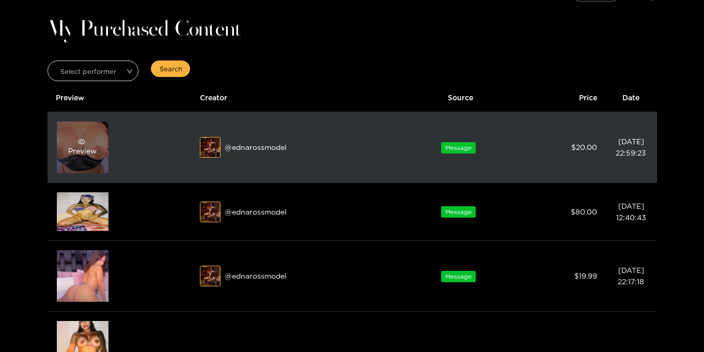
click at [70, 149] on div "Preview" at bounding box center [82, 147] width 28 height 19
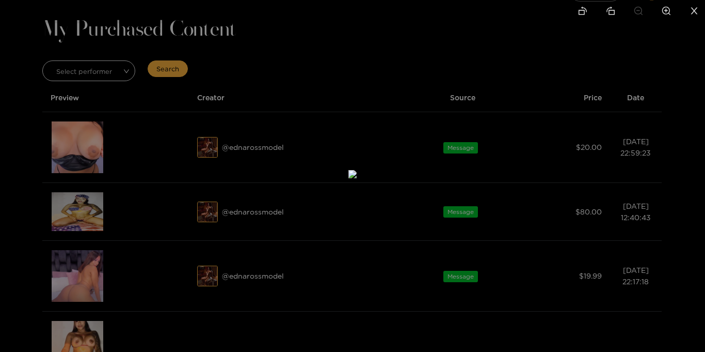
click at [694, 10] on icon "close" at bounding box center [694, 10] width 7 height 7
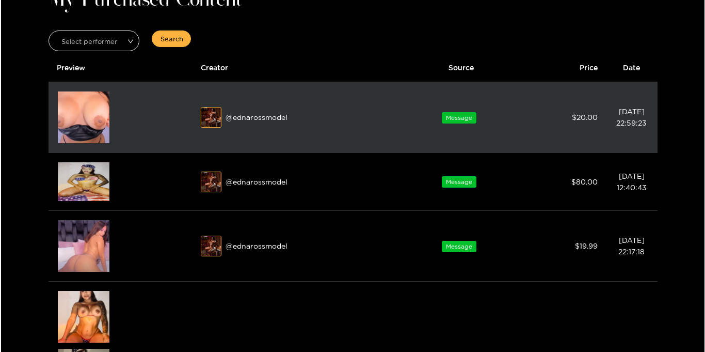
scroll to position [70, 0]
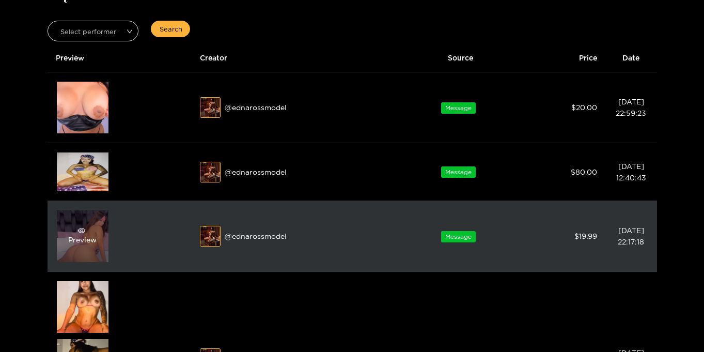
click at [76, 245] on div "Preview" at bounding box center [83, 236] width 52 height 52
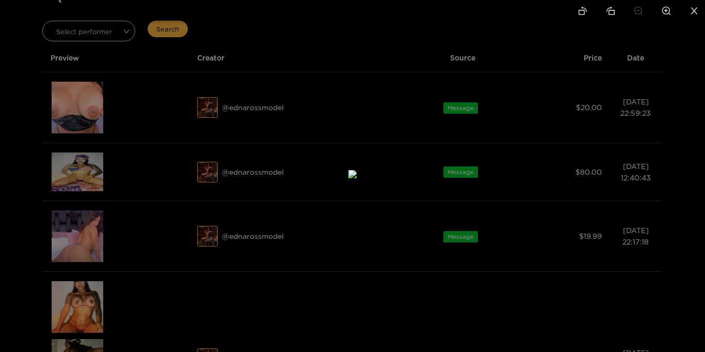
click at [693, 8] on icon "close" at bounding box center [694, 10] width 9 height 9
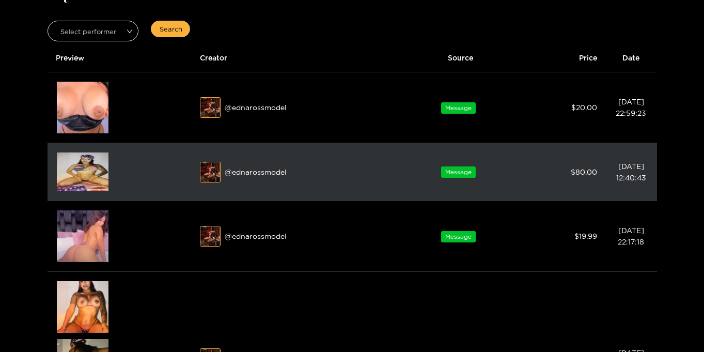
click at [90, 171] on img at bounding box center [83, 171] width 52 height 39
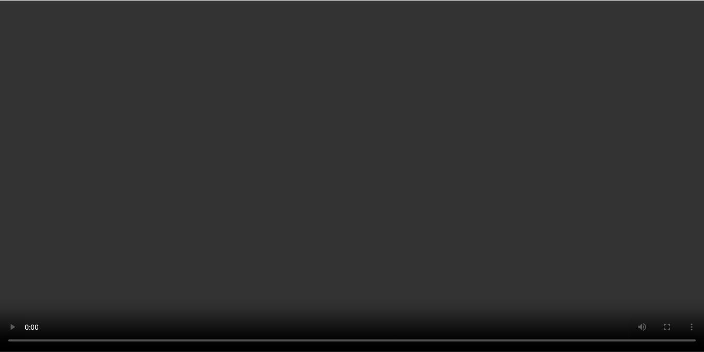
scroll to position [0, 0]
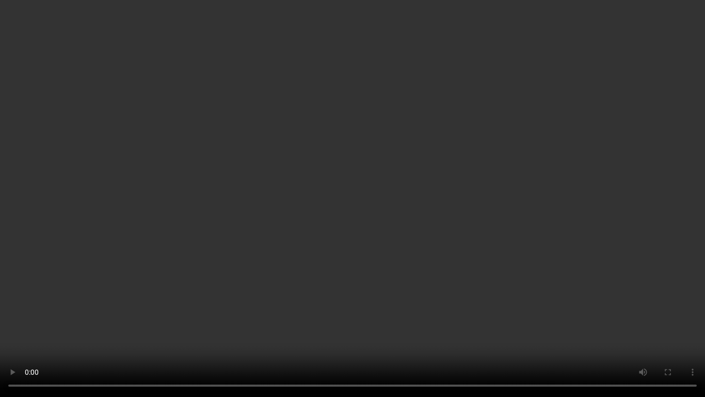
click at [616, 250] on video "Your browser does not support the video tag." at bounding box center [352, 198] width 705 height 397
click at [590, 199] on video "Your browser does not support the video tag." at bounding box center [352, 198] width 705 height 397
click at [582, 199] on video "Your browser does not support the video tag." at bounding box center [352, 198] width 705 height 397
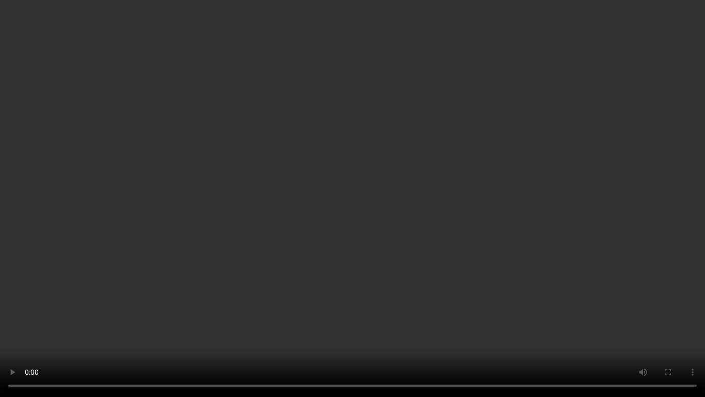
click at [531, 197] on video "Your browser does not support the video tag." at bounding box center [352, 198] width 705 height 397
click at [509, 240] on video "Your browser does not support the video tag." at bounding box center [352, 198] width 705 height 397
click at [500, 246] on video "Your browser does not support the video tag." at bounding box center [352, 198] width 705 height 397
click at [500, 243] on video "Your browser does not support the video tag." at bounding box center [352, 198] width 705 height 397
click at [496, 241] on video "Your browser does not support the video tag." at bounding box center [352, 198] width 705 height 397
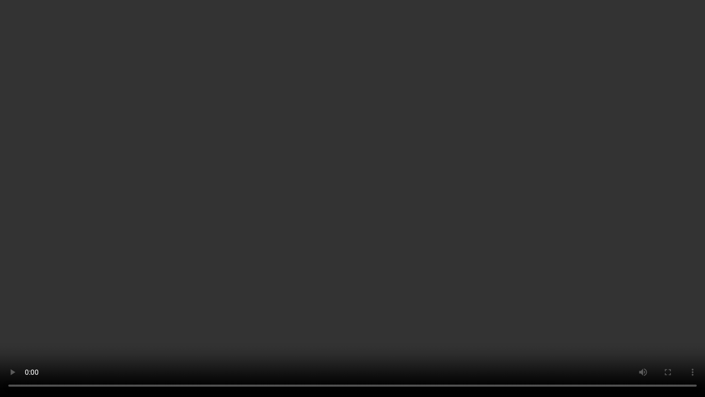
click at [494, 240] on video "Your browser does not support the video tag." at bounding box center [352, 198] width 705 height 397
click at [626, 290] on video "Your browser does not support the video tag." at bounding box center [352, 198] width 705 height 397
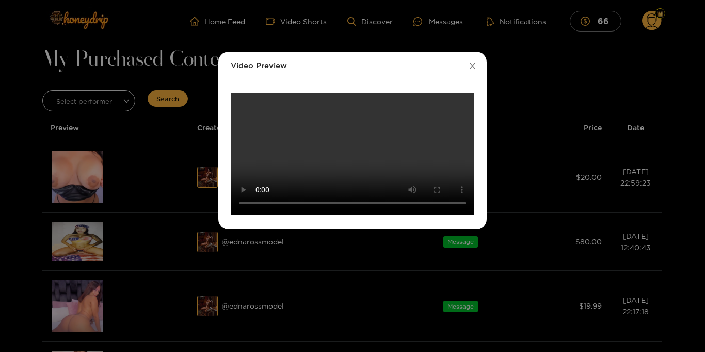
click at [470, 64] on icon "close" at bounding box center [473, 66] width 8 height 8
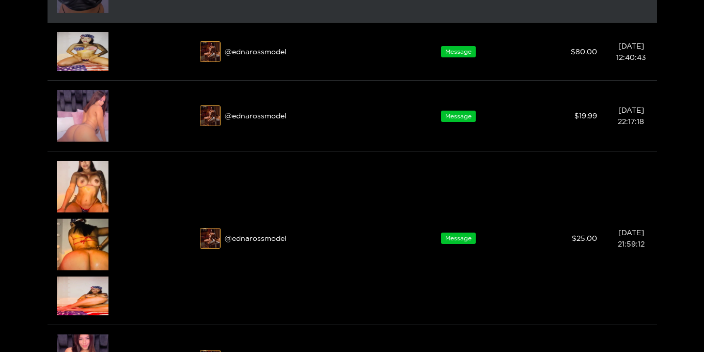
scroll to position [192, 0]
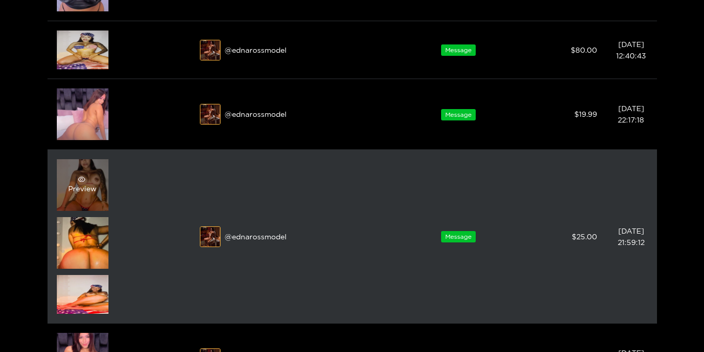
click at [84, 168] on div "Preview" at bounding box center [83, 185] width 52 height 52
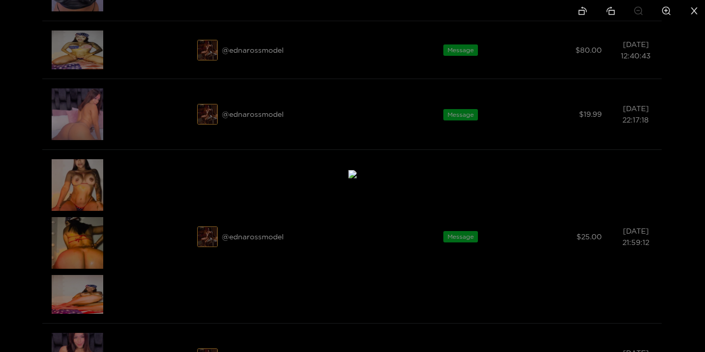
click at [695, 9] on icon "close" at bounding box center [694, 10] width 9 height 9
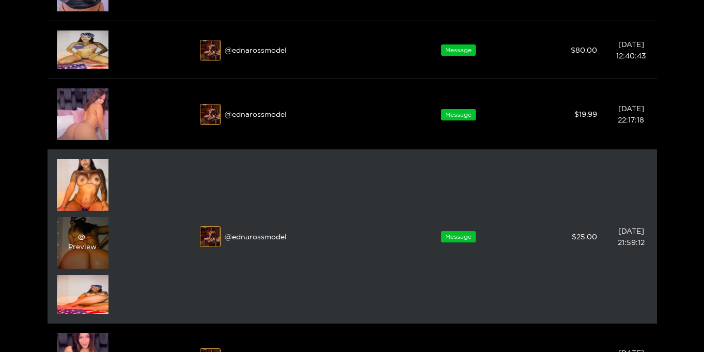
click at [95, 234] on div "Preview" at bounding box center [83, 243] width 52 height 52
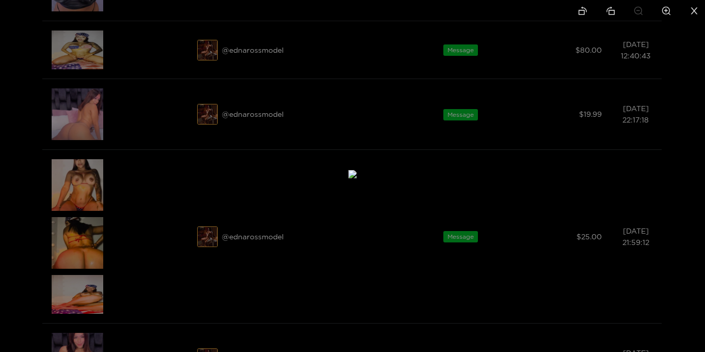
click at [696, 8] on icon "close" at bounding box center [694, 10] width 9 height 9
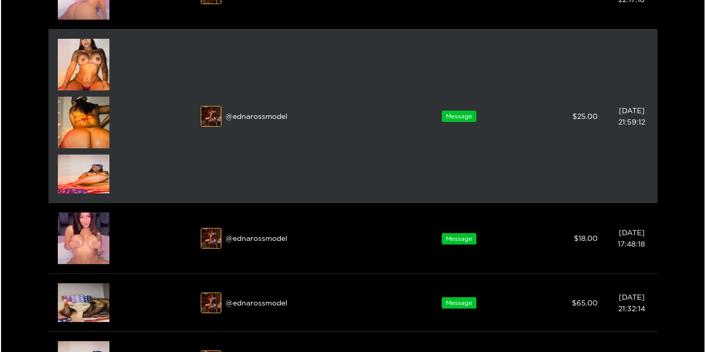
scroll to position [312, 0]
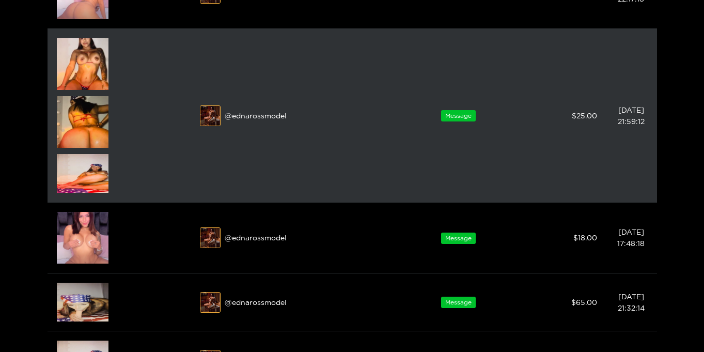
click at [82, 168] on img at bounding box center [83, 173] width 52 height 39
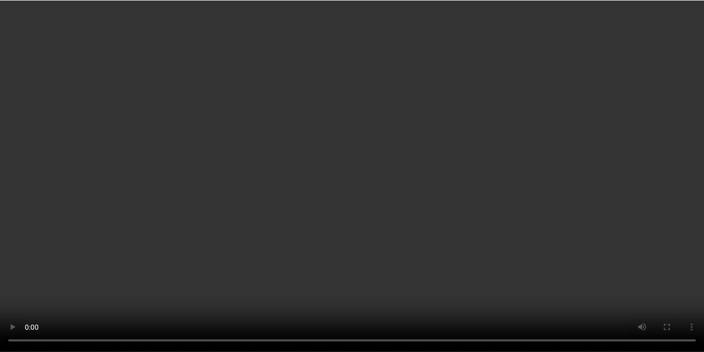
scroll to position [0, 0]
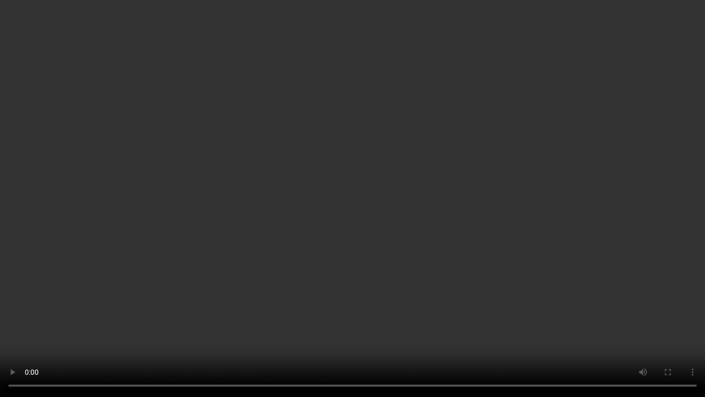
click at [470, 211] on video "Your browser does not support the video tag." at bounding box center [352, 198] width 705 height 397
click at [0, 351] on video "Your browser does not support the video tag." at bounding box center [352, 198] width 705 height 397
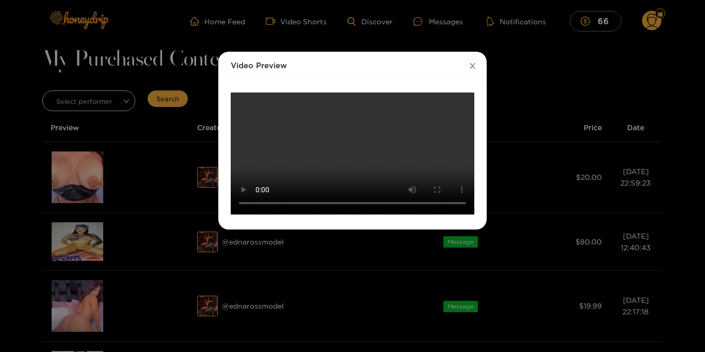
click at [471, 65] on icon "close" at bounding box center [473, 66] width 6 height 6
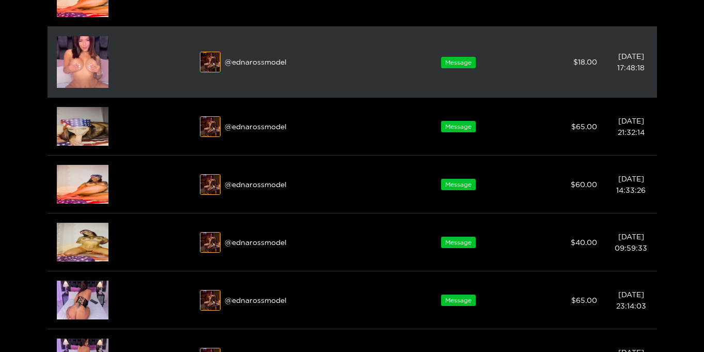
scroll to position [486, 0]
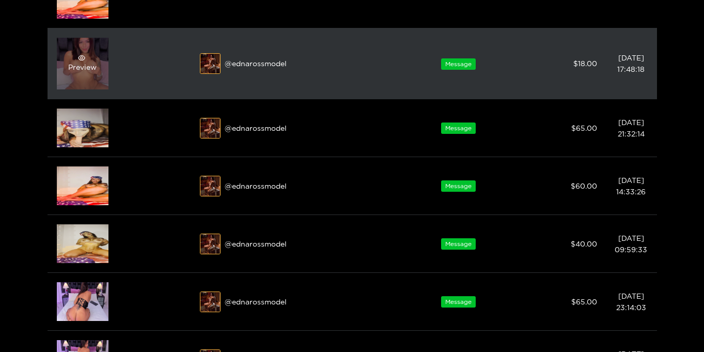
click at [90, 68] on div "Preview" at bounding box center [82, 63] width 28 height 19
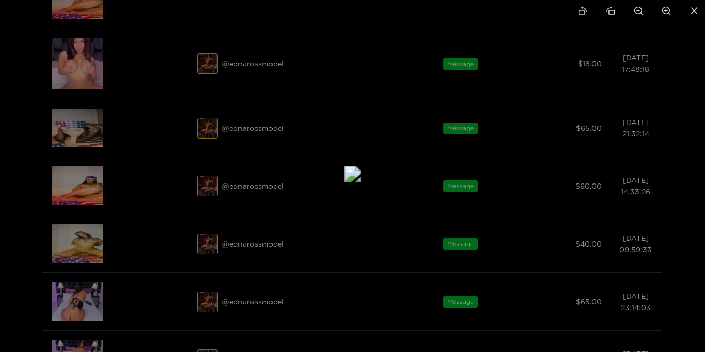
click at [698, 14] on icon "close" at bounding box center [694, 10] width 9 height 9
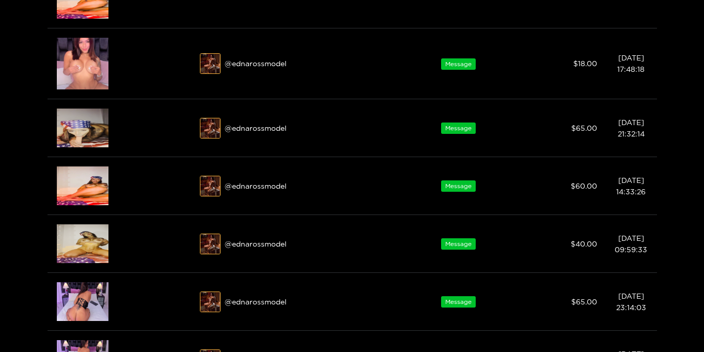
scroll to position [488, 0]
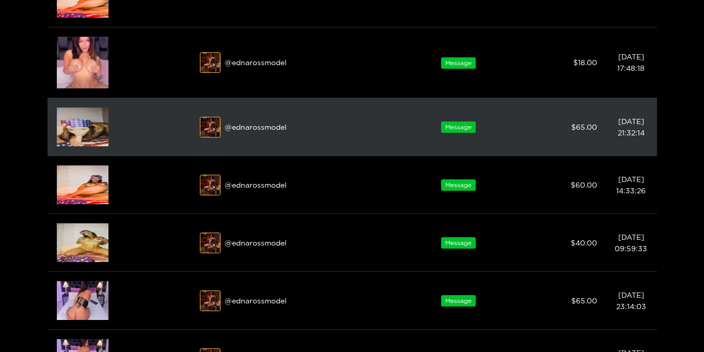
click at [78, 135] on img at bounding box center [83, 126] width 52 height 39
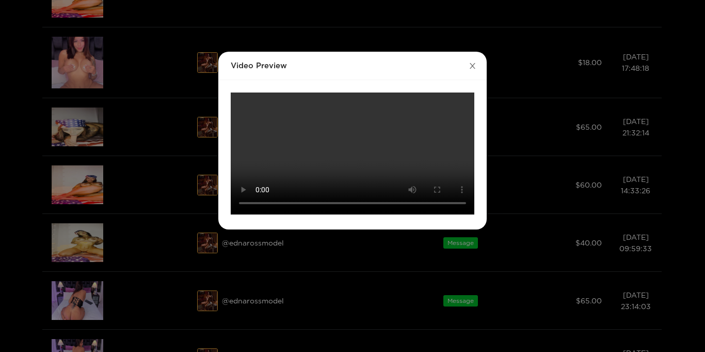
click at [472, 62] on icon "close" at bounding box center [473, 66] width 8 height 8
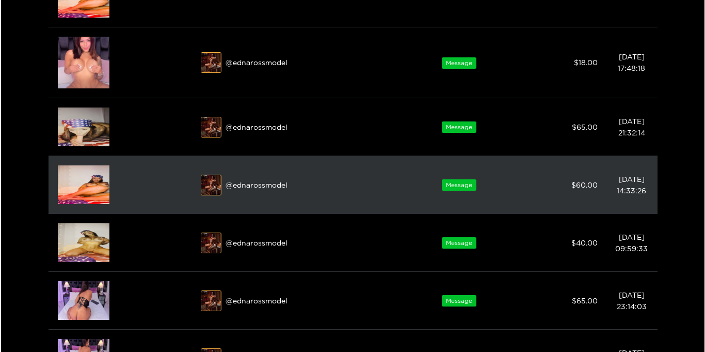
scroll to position [486, 0]
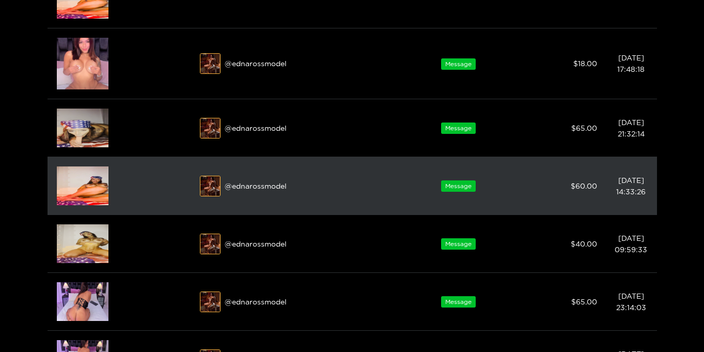
click at [65, 180] on img at bounding box center [83, 185] width 52 height 39
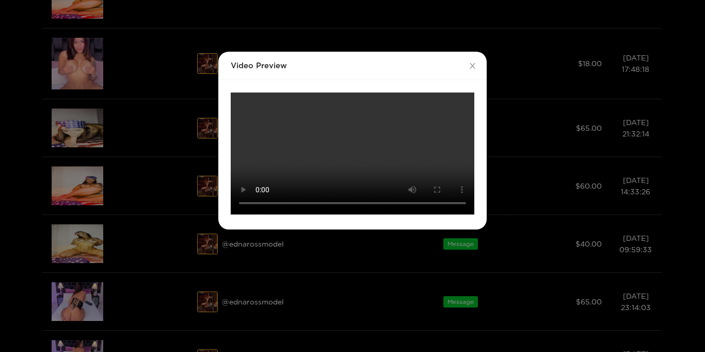
scroll to position [182, 0]
click at [426, 176] on video "Your browser does not support the video tag." at bounding box center [353, 153] width 244 height 122
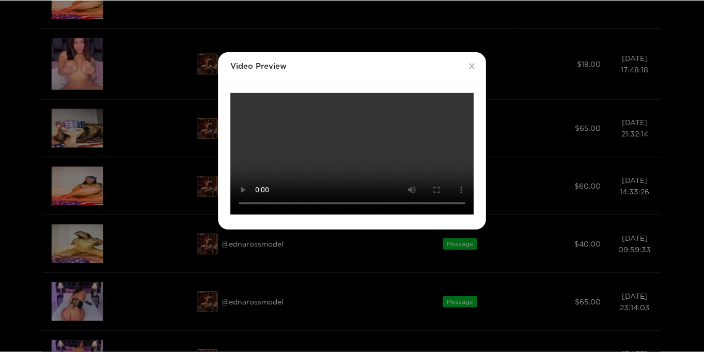
scroll to position [59, 0]
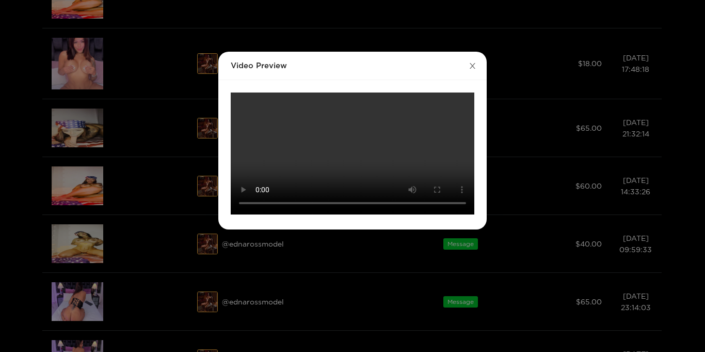
click at [470, 63] on icon "close" at bounding box center [473, 66] width 6 height 6
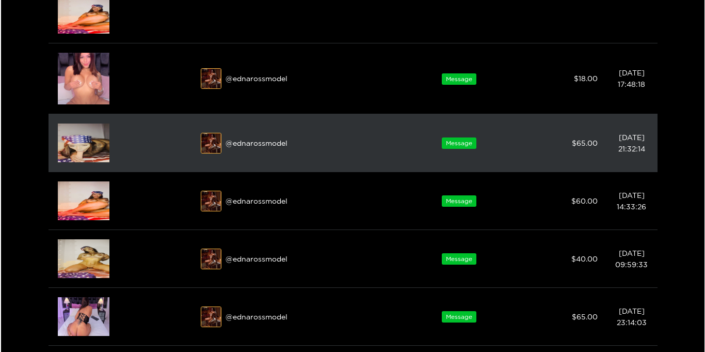
scroll to position [489, 0]
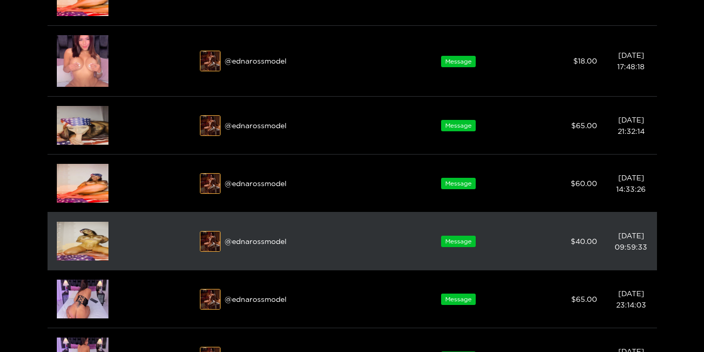
click at [79, 231] on img at bounding box center [83, 241] width 52 height 39
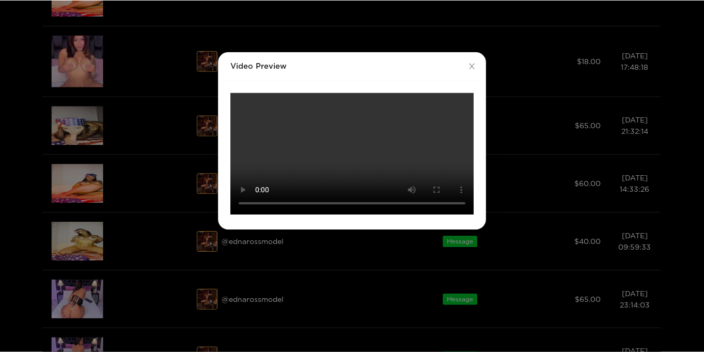
scroll to position [0, 0]
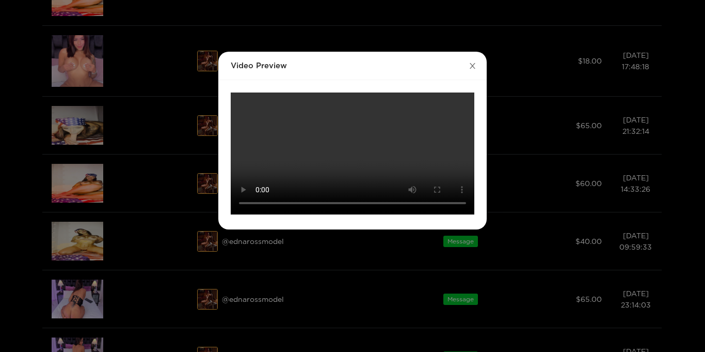
click at [471, 64] on icon "close" at bounding box center [473, 66] width 8 height 8
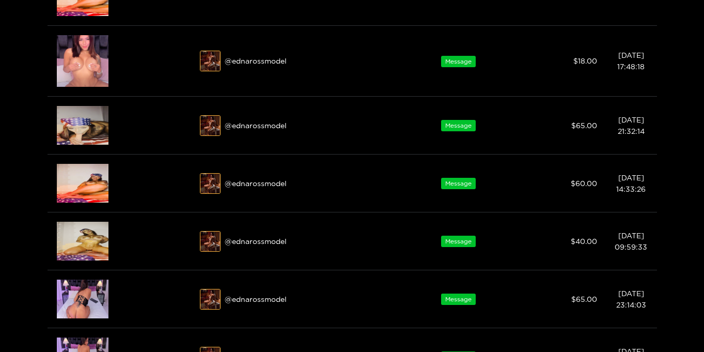
scroll to position [490, 0]
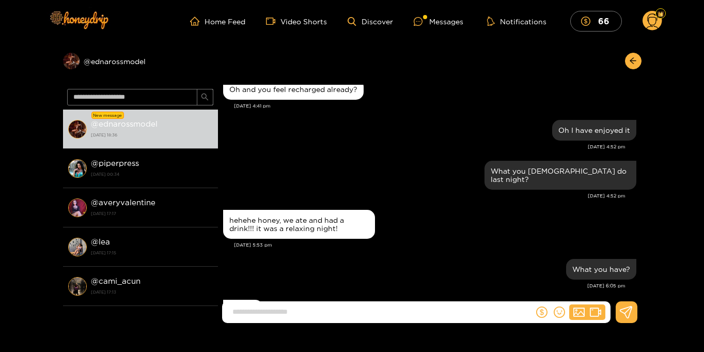
scroll to position [1073, 0]
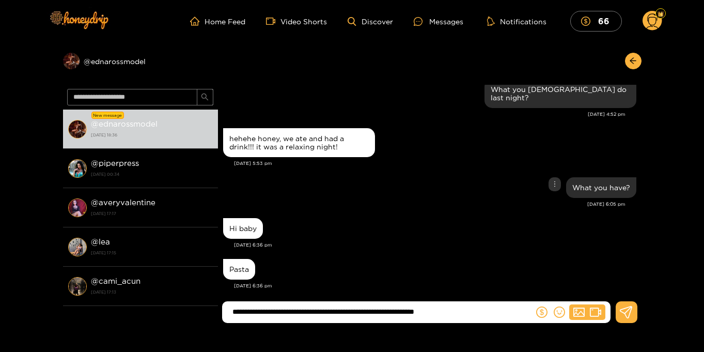
type input "**********"
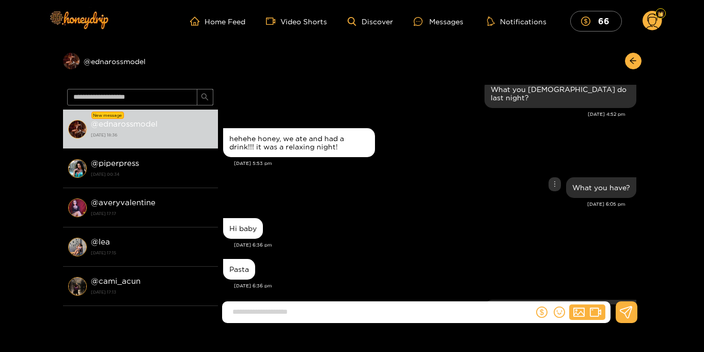
scroll to position [1130, 0]
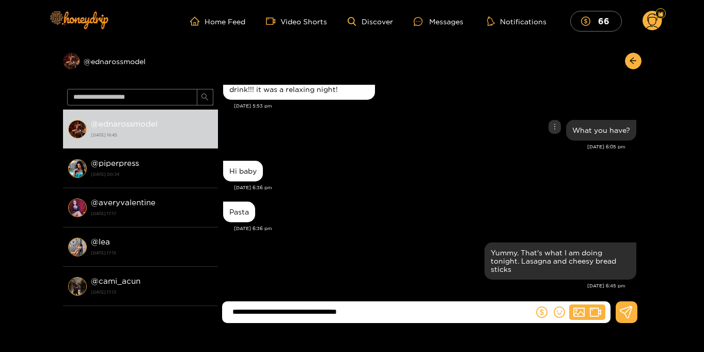
type input "**********"
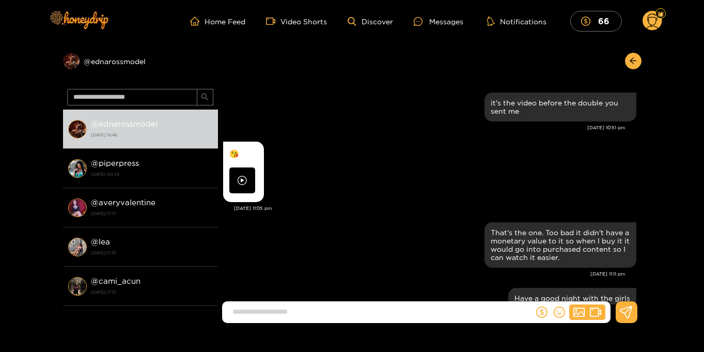
scroll to position [992, 0]
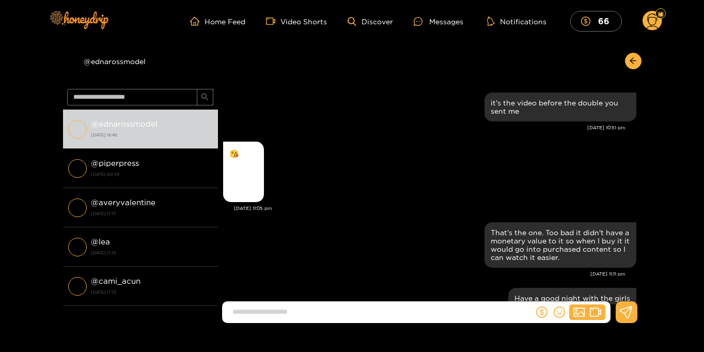
scroll to position [992, 0]
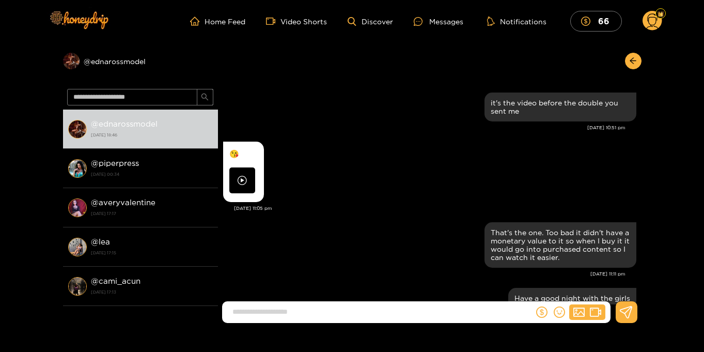
scroll to position [992, 0]
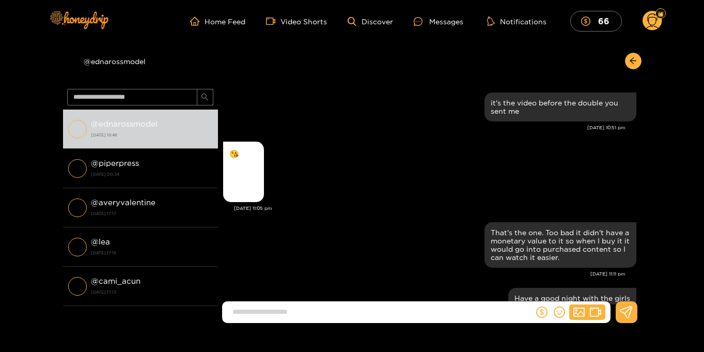
scroll to position [992, 0]
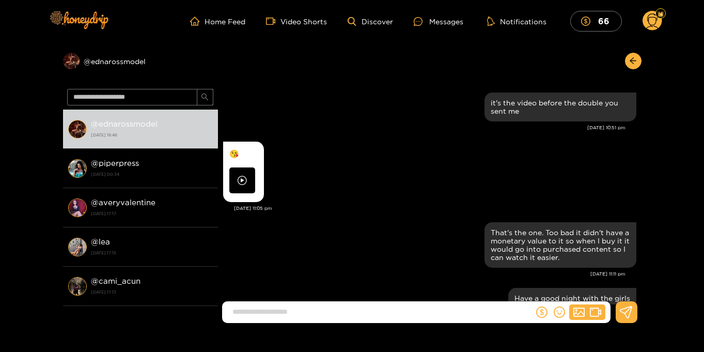
scroll to position [992, 0]
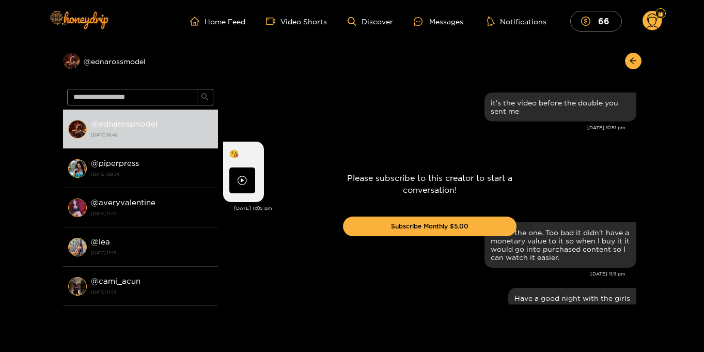
scroll to position [992, 0]
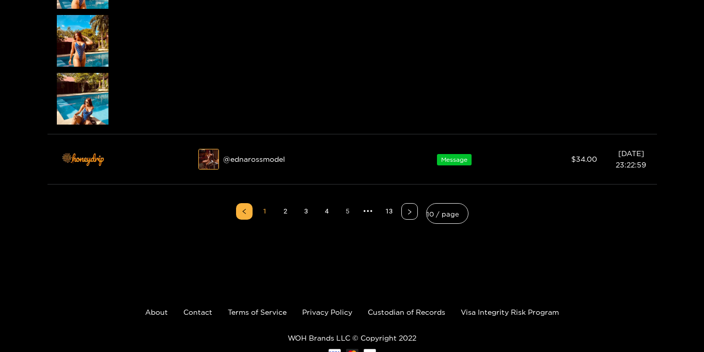
scroll to position [793, 0]
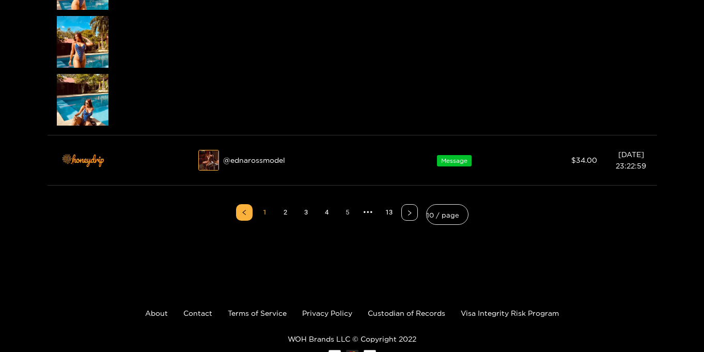
click at [343, 210] on link "5" at bounding box center [347, 212] width 15 height 15
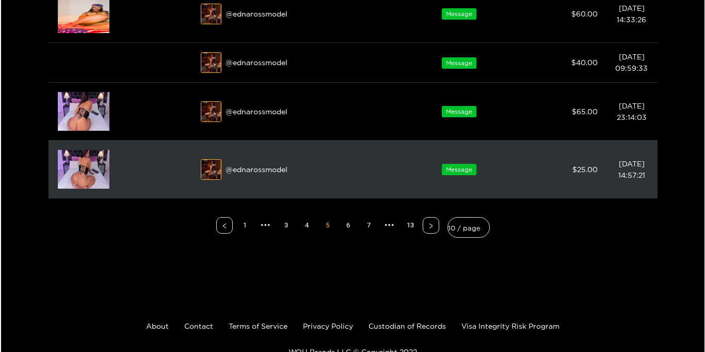
scroll to position [639, 0]
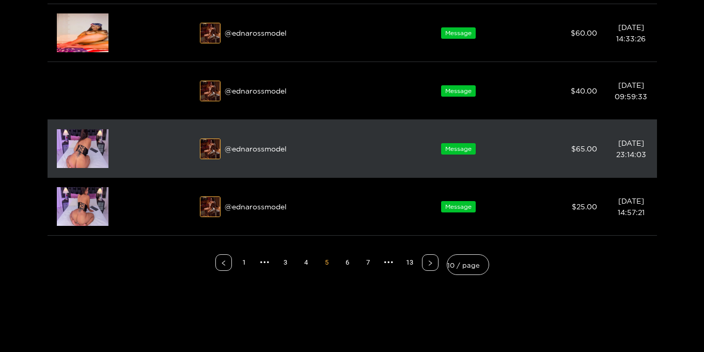
click at [74, 150] on img at bounding box center [83, 148] width 52 height 39
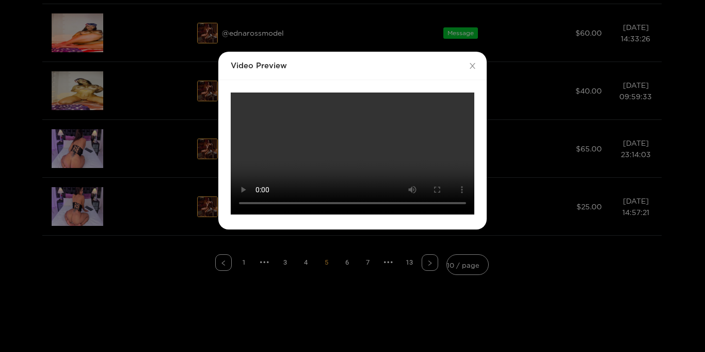
click at [395, 113] on video "Your browser does not support the video tag." at bounding box center [353, 153] width 244 height 122
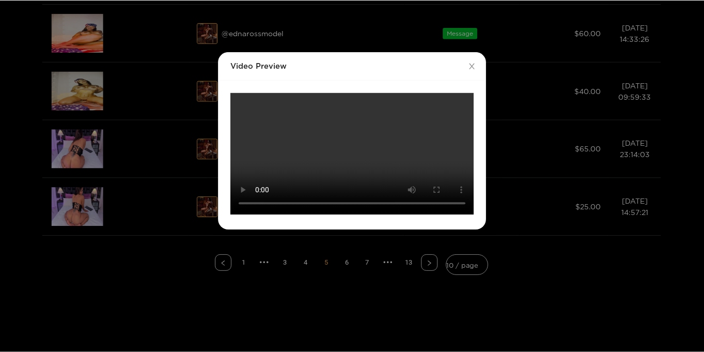
scroll to position [0, 0]
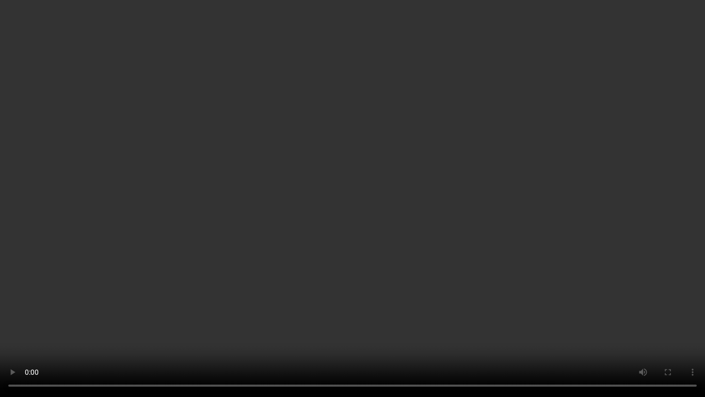
click at [34, 326] on video "Your browser does not support the video tag." at bounding box center [352, 198] width 705 height 397
click at [11, 351] on video "Your browser does not support the video tag." at bounding box center [352, 198] width 705 height 397
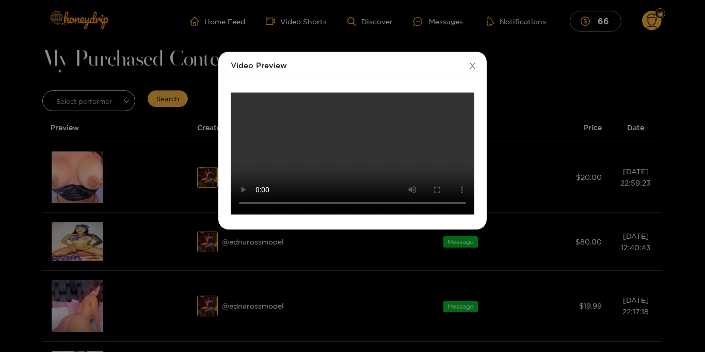
click at [476, 67] on icon "close" at bounding box center [473, 66] width 8 height 8
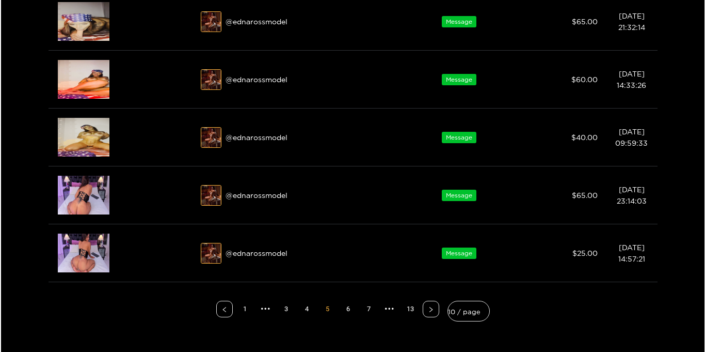
scroll to position [603, 0]
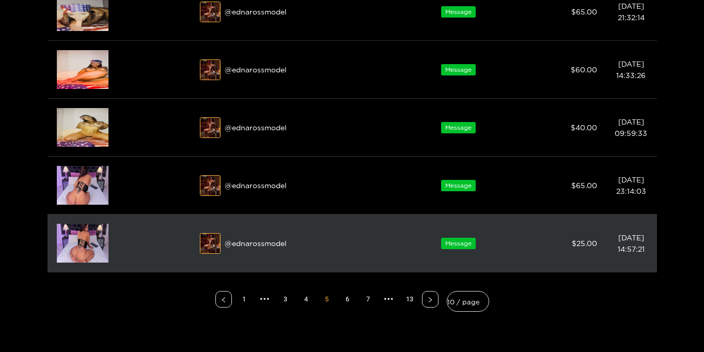
click at [78, 251] on img at bounding box center [83, 243] width 52 height 39
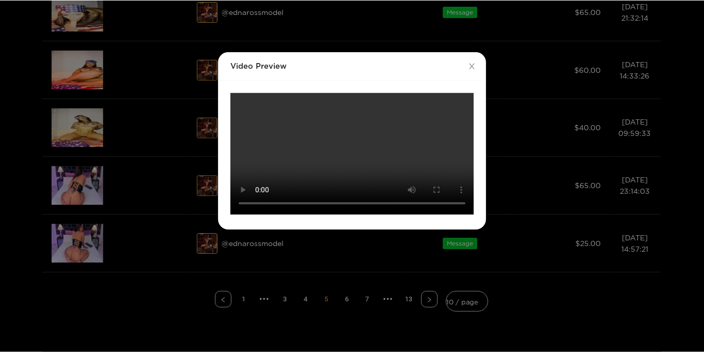
scroll to position [0, 0]
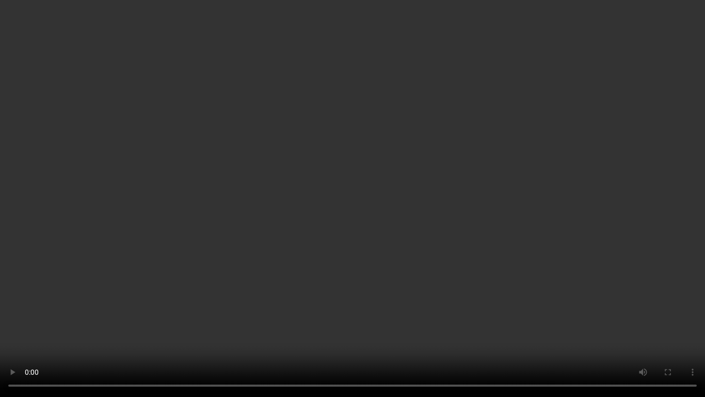
click at [675, 174] on video "Your browser does not support the video tag." at bounding box center [352, 198] width 705 height 397
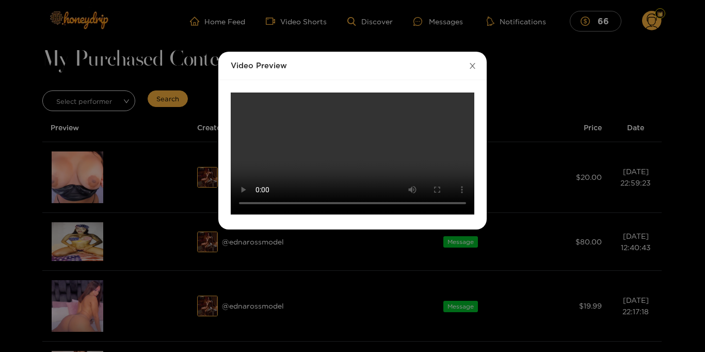
click at [475, 64] on icon "close" at bounding box center [473, 66] width 8 height 8
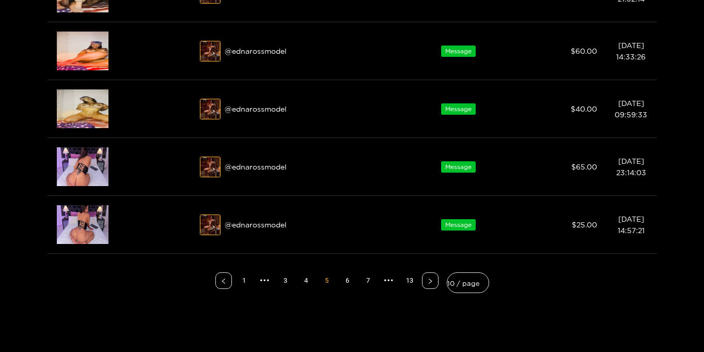
scroll to position [635, 0]
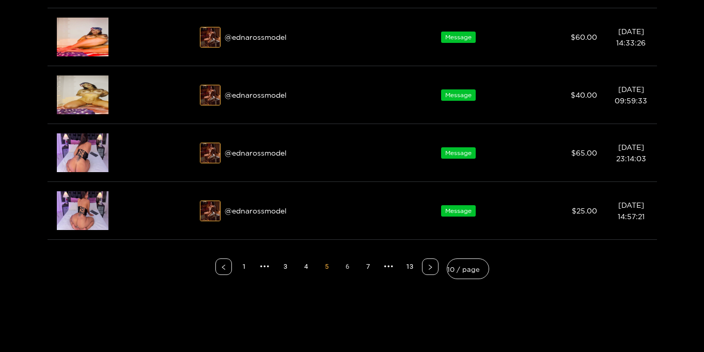
click at [347, 268] on link "6" at bounding box center [347, 266] width 15 height 15
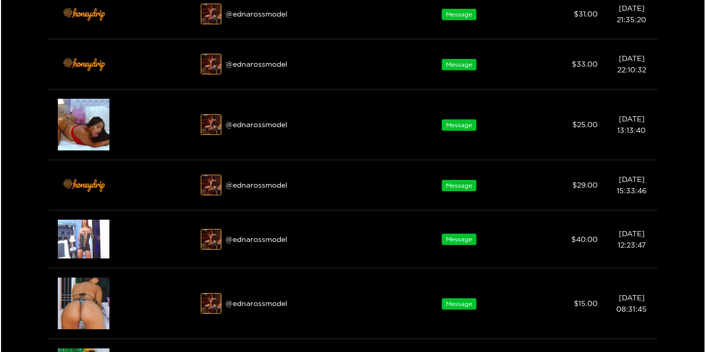
scroll to position [413, 0]
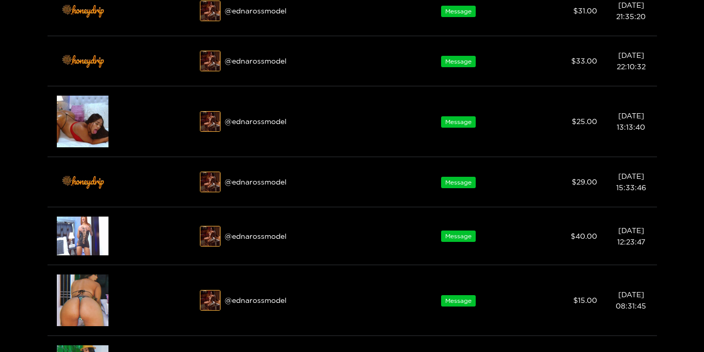
click at [83, 228] on img at bounding box center [83, 235] width 52 height 39
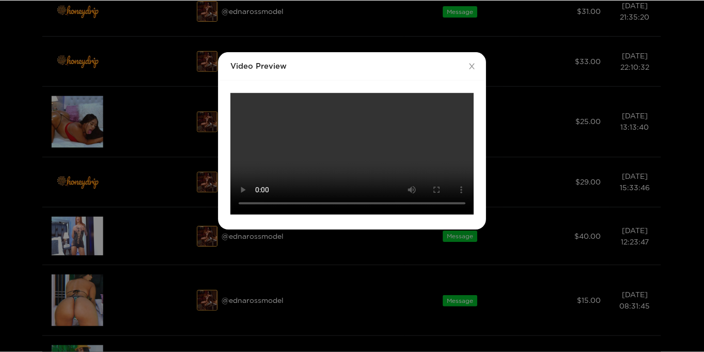
scroll to position [0, 0]
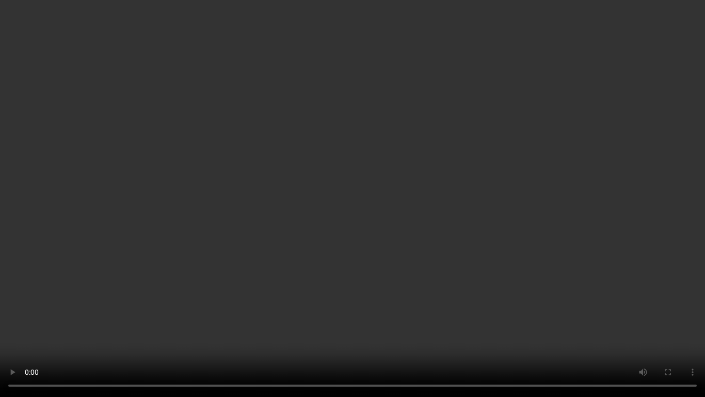
click at [438, 244] on video "Your browser does not support the video tag." at bounding box center [352, 198] width 705 height 397
click at [542, 193] on video "Your browser does not support the video tag." at bounding box center [352, 198] width 705 height 397
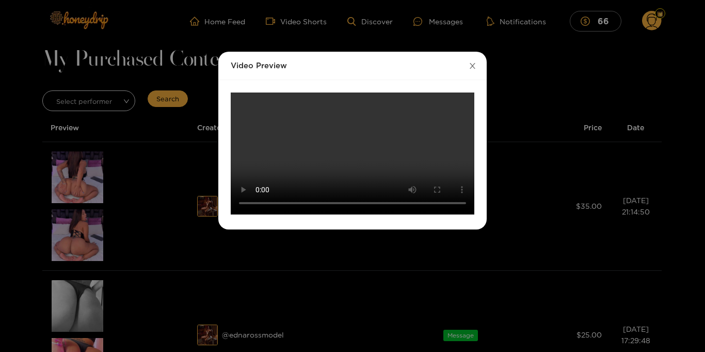
click at [474, 62] on icon "close" at bounding box center [473, 66] width 8 height 8
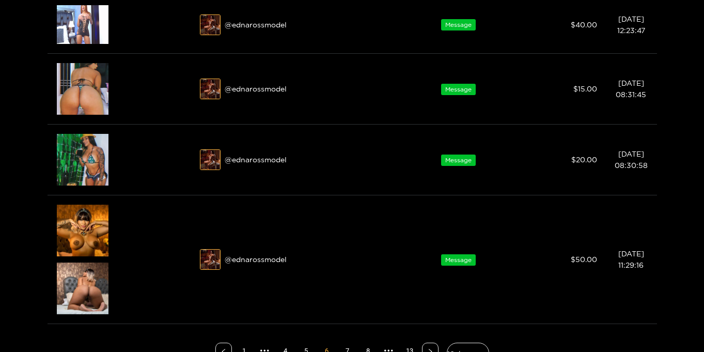
scroll to position [638, 0]
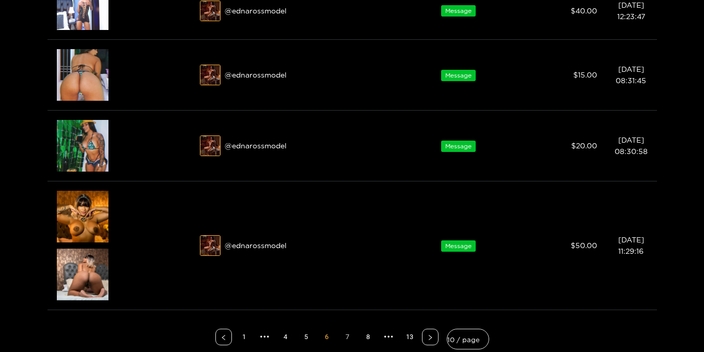
click at [349, 333] on link "7" at bounding box center [347, 336] width 15 height 15
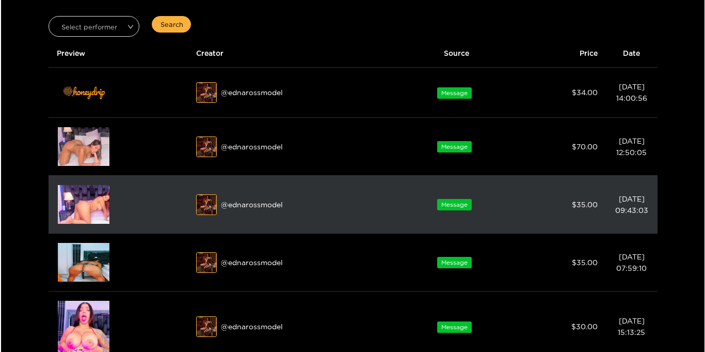
scroll to position [46, 0]
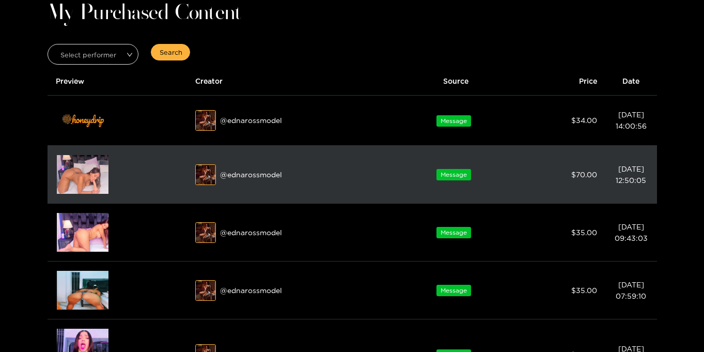
click at [81, 171] on img at bounding box center [83, 174] width 52 height 39
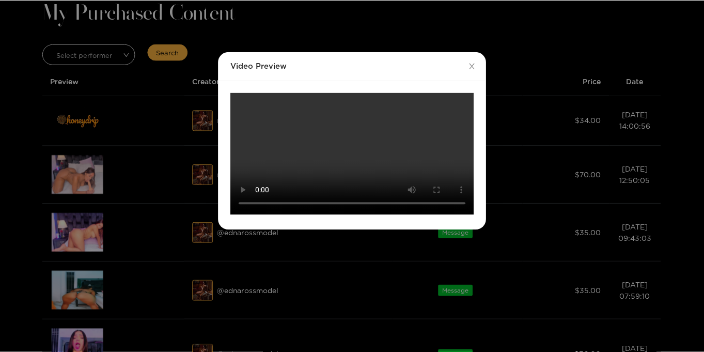
scroll to position [0, 0]
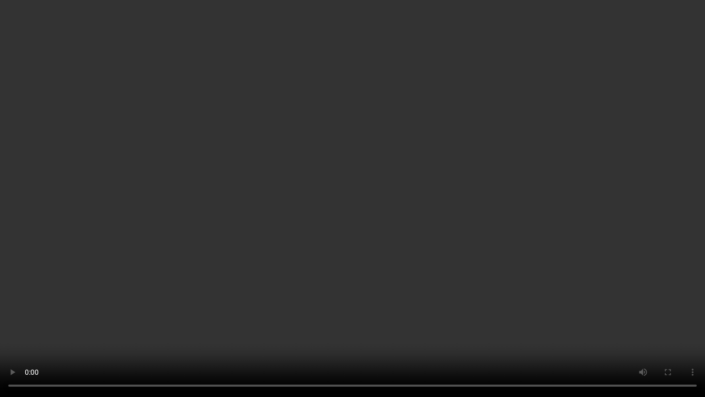
click at [627, 207] on video "Your browser does not support the video tag." at bounding box center [352, 198] width 705 height 397
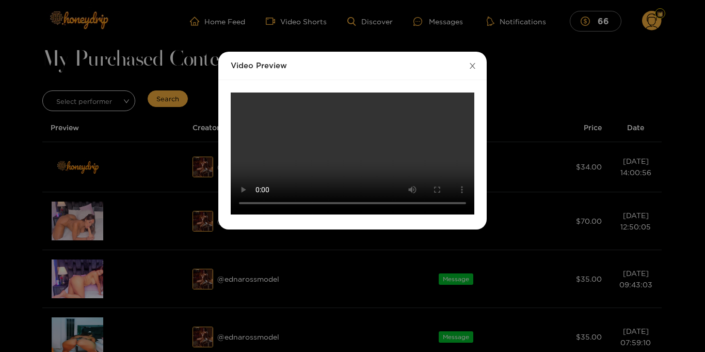
click at [472, 68] on icon "close" at bounding box center [473, 66] width 8 height 8
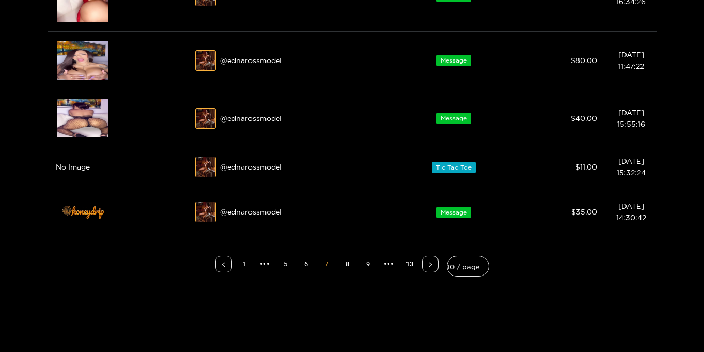
scroll to position [145, 0]
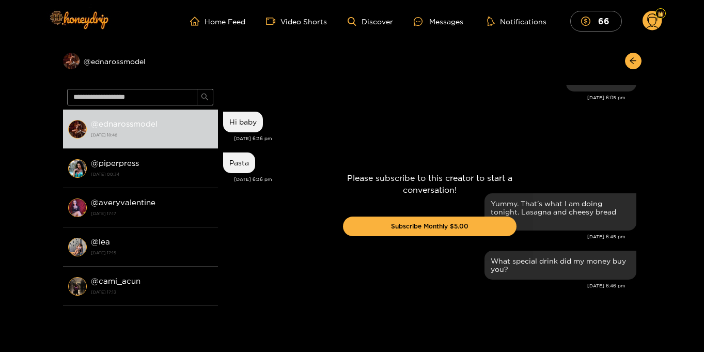
click at [656, 21] on g at bounding box center [652, 21] width 20 height 21
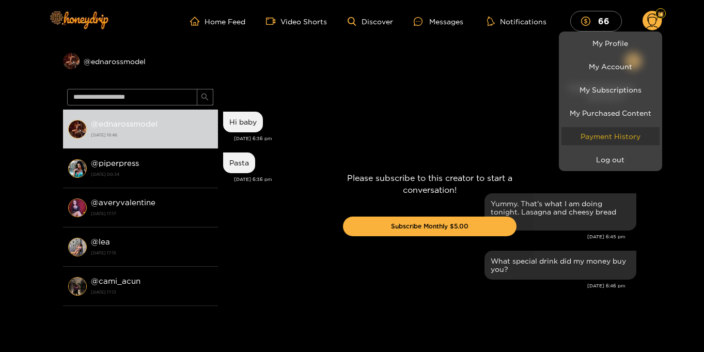
click at [627, 138] on link "Payment History" at bounding box center [610, 136] width 98 height 18
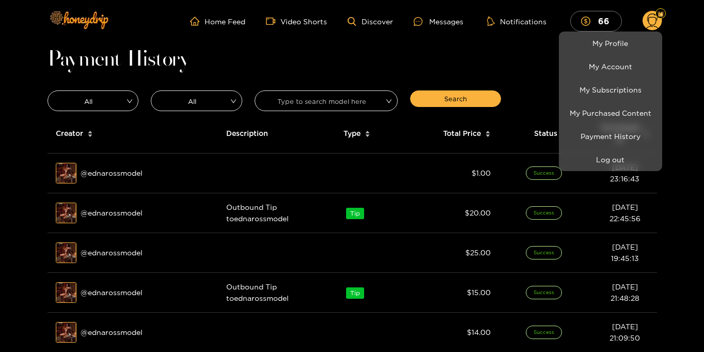
click at [687, 187] on div at bounding box center [352, 176] width 704 height 352
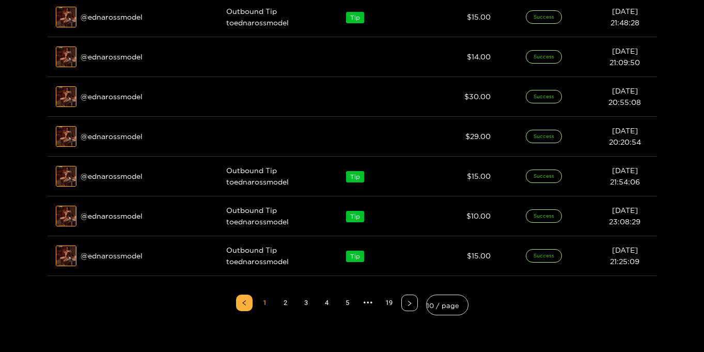
scroll to position [308, 0]
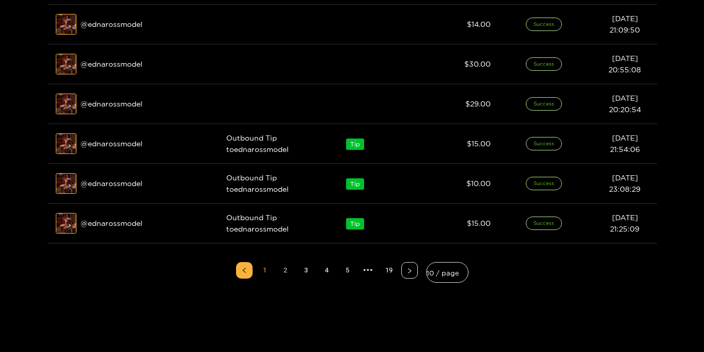
click at [284, 266] on link "2" at bounding box center [285, 269] width 15 height 15
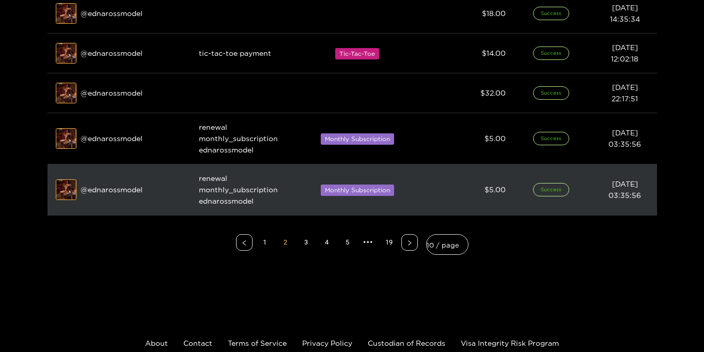
scroll to position [413, 0]
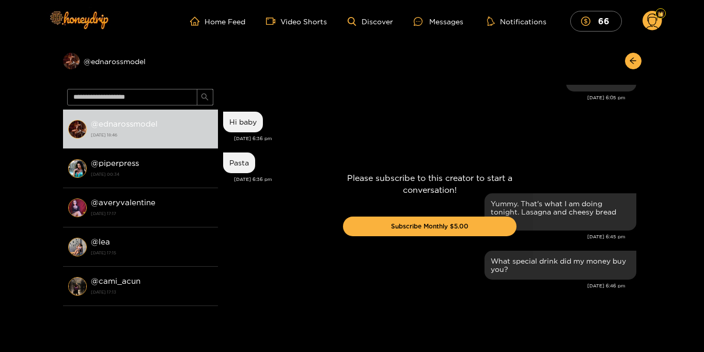
scroll to position [1, 0]
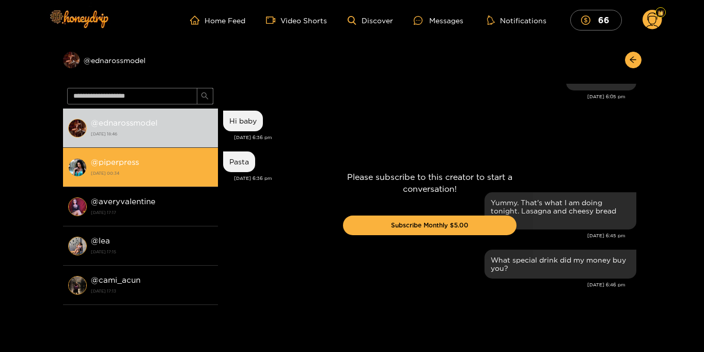
click at [102, 183] on li "@ piperpress [DATE] 00:34" at bounding box center [140, 167] width 155 height 39
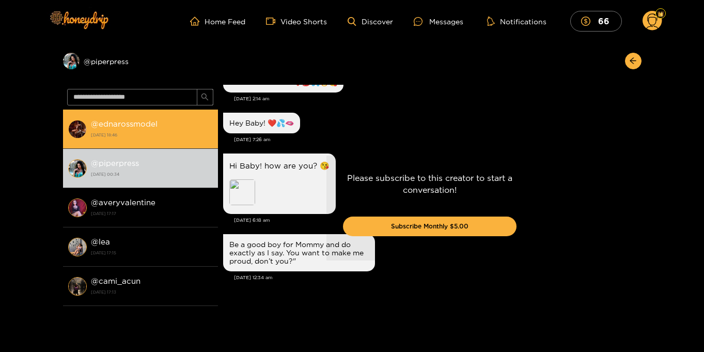
click at [108, 133] on strong "[DATE] 18:46" at bounding box center [152, 134] width 122 height 9
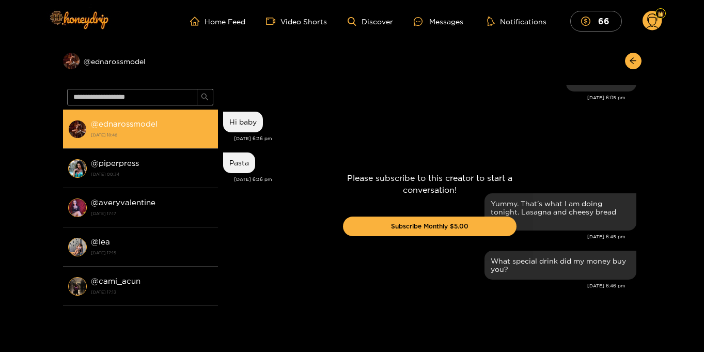
scroll to position [992, 0]
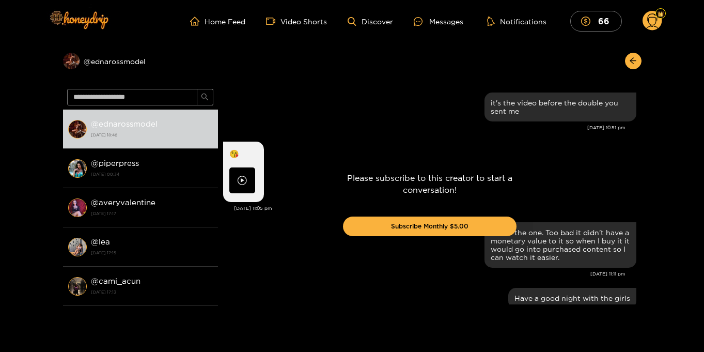
scroll to position [992, 0]
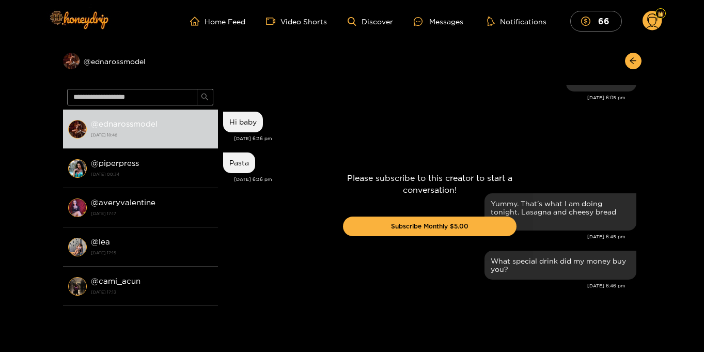
click at [656, 20] on circle at bounding box center [652, 21] width 20 height 20
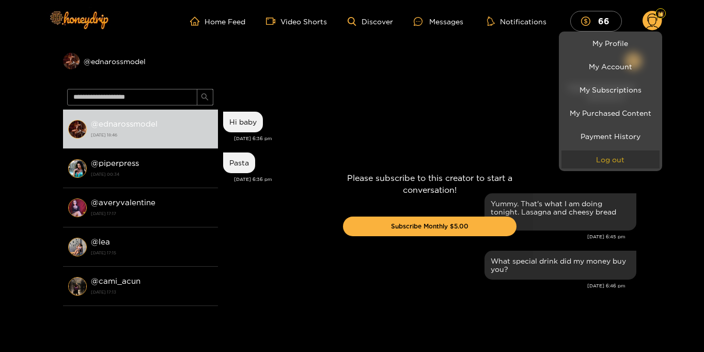
click at [615, 164] on button "Log out" at bounding box center [610, 159] width 98 height 18
